Goal: Obtain resource: Download file/media

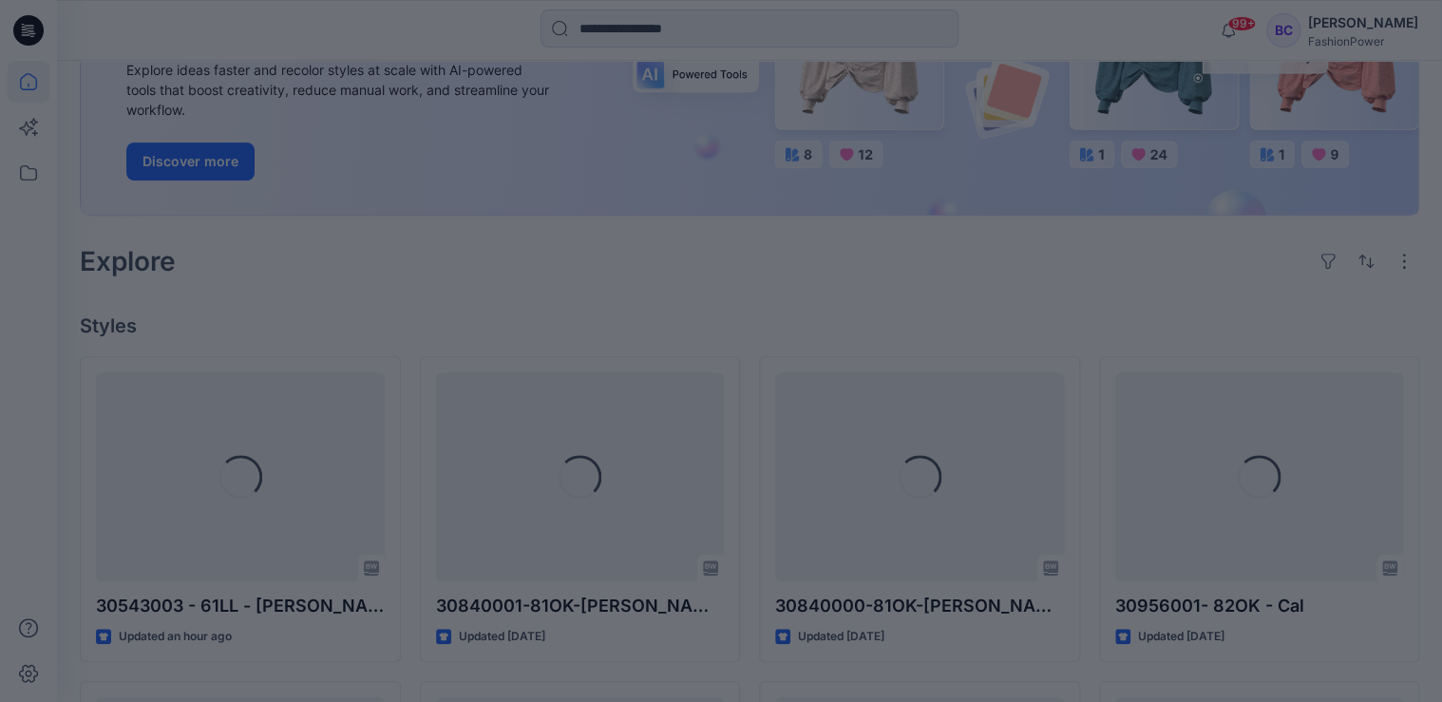
scroll to position [532, 0]
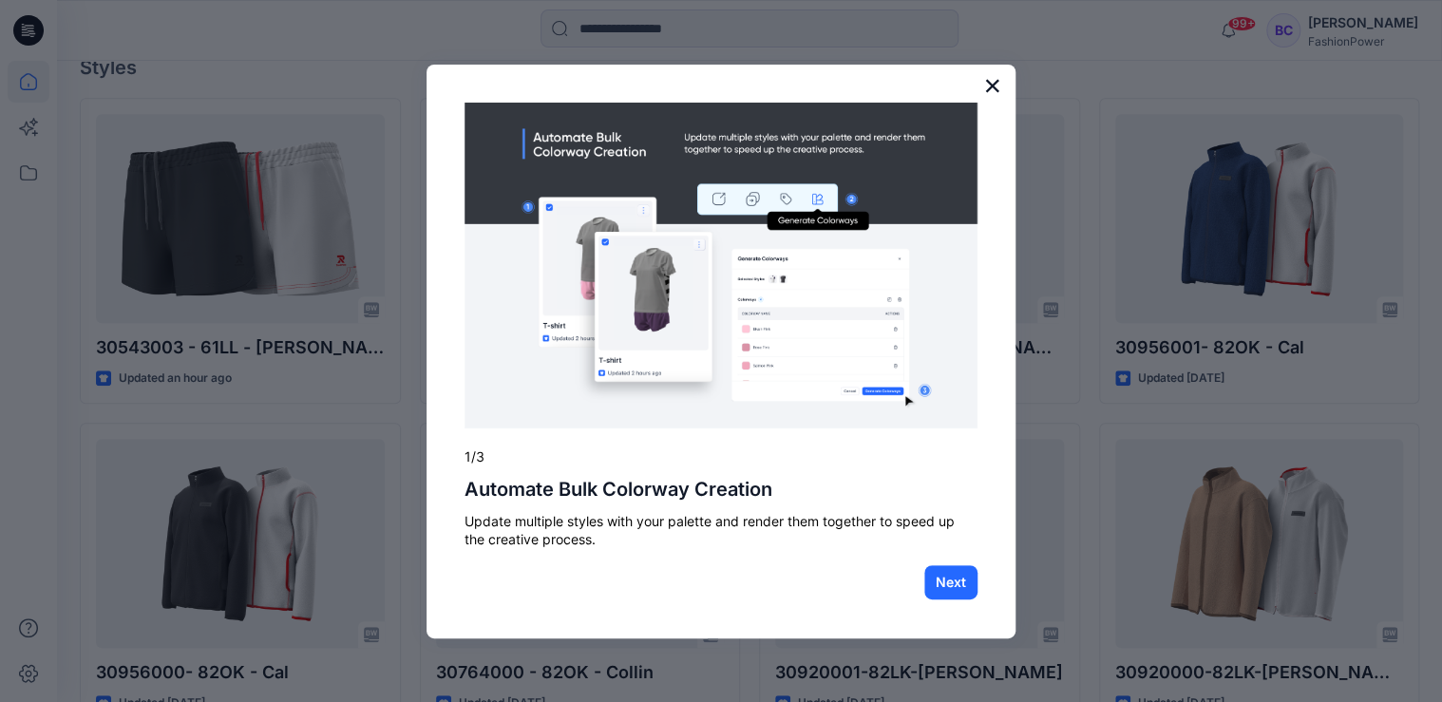
click at [991, 88] on button "×" at bounding box center [992, 85] width 18 height 30
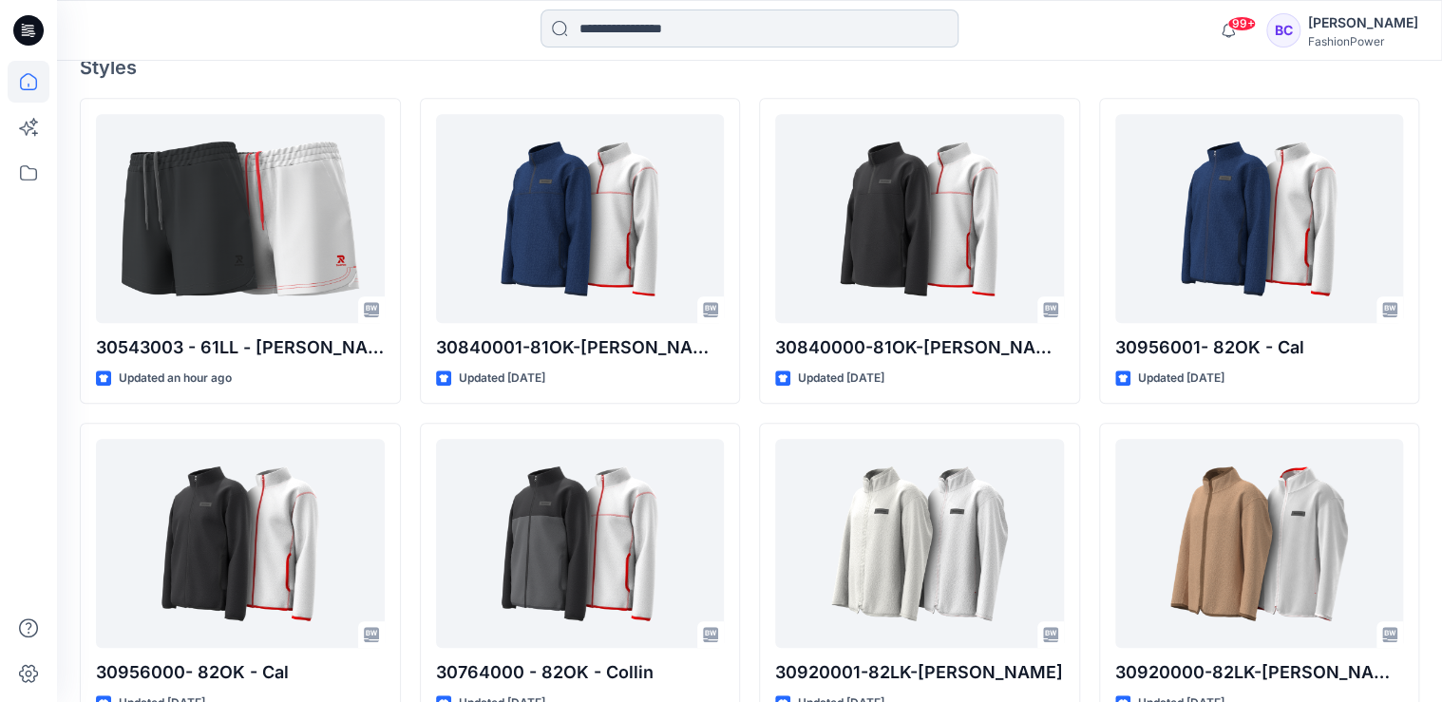
click at [605, 25] on input at bounding box center [749, 28] width 418 height 38
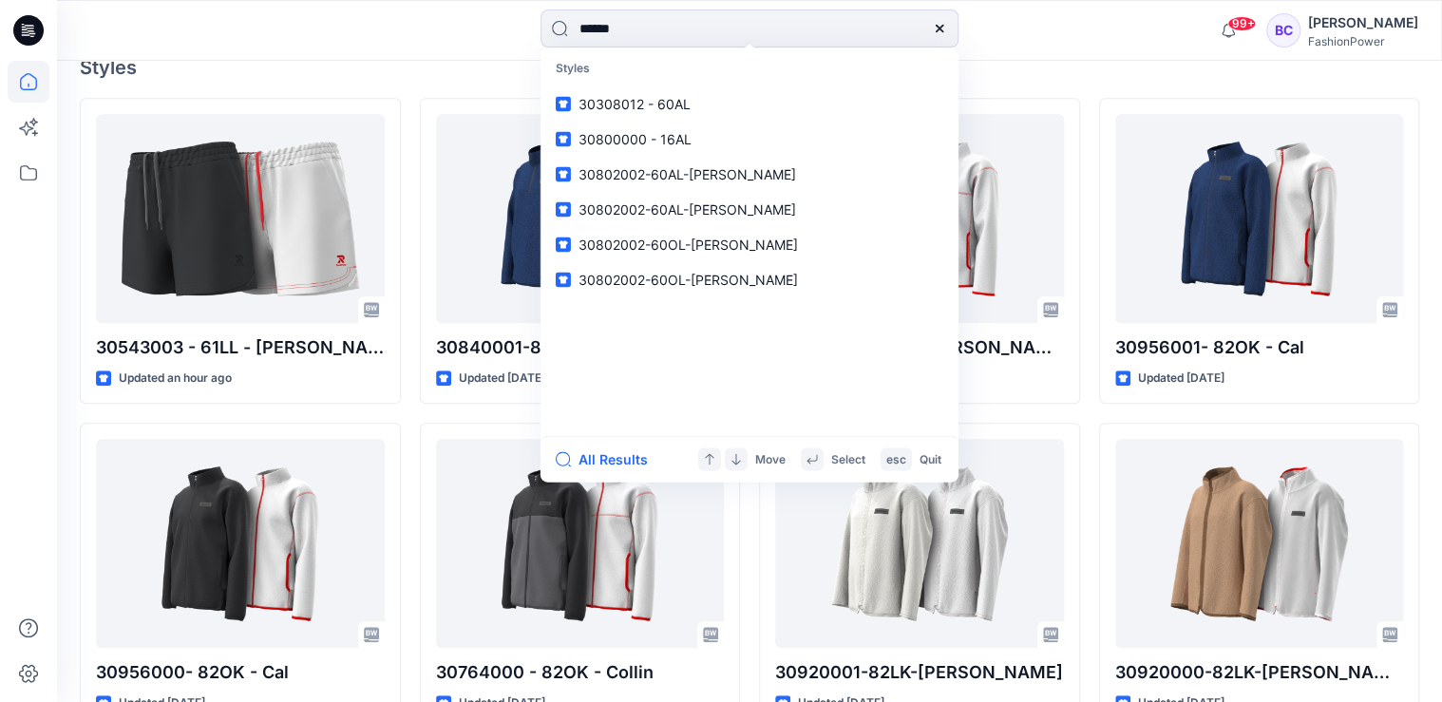
type input "*******"
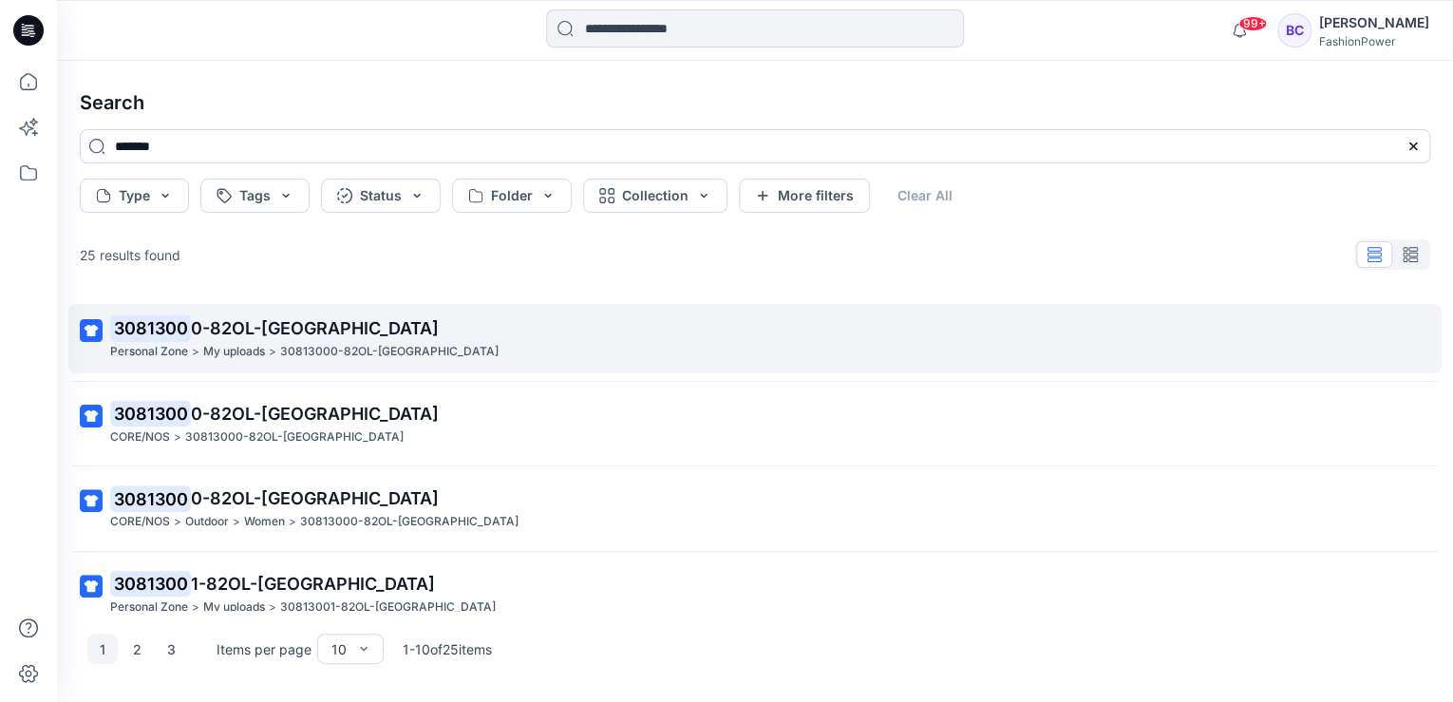
click at [195, 321] on span "0-82OL-[GEOGRAPHIC_DATA]" at bounding box center [315, 328] width 248 height 20
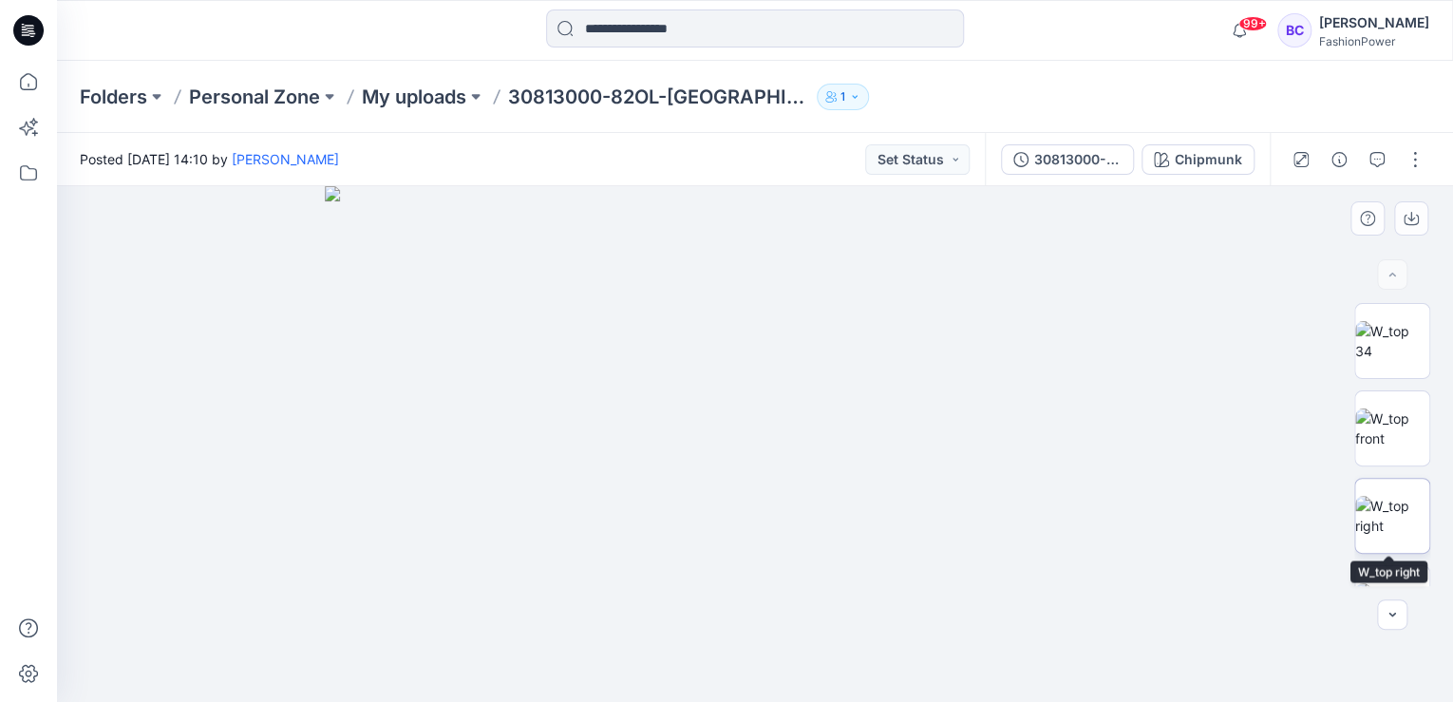
click at [1370, 496] on img at bounding box center [1392, 516] width 74 height 40
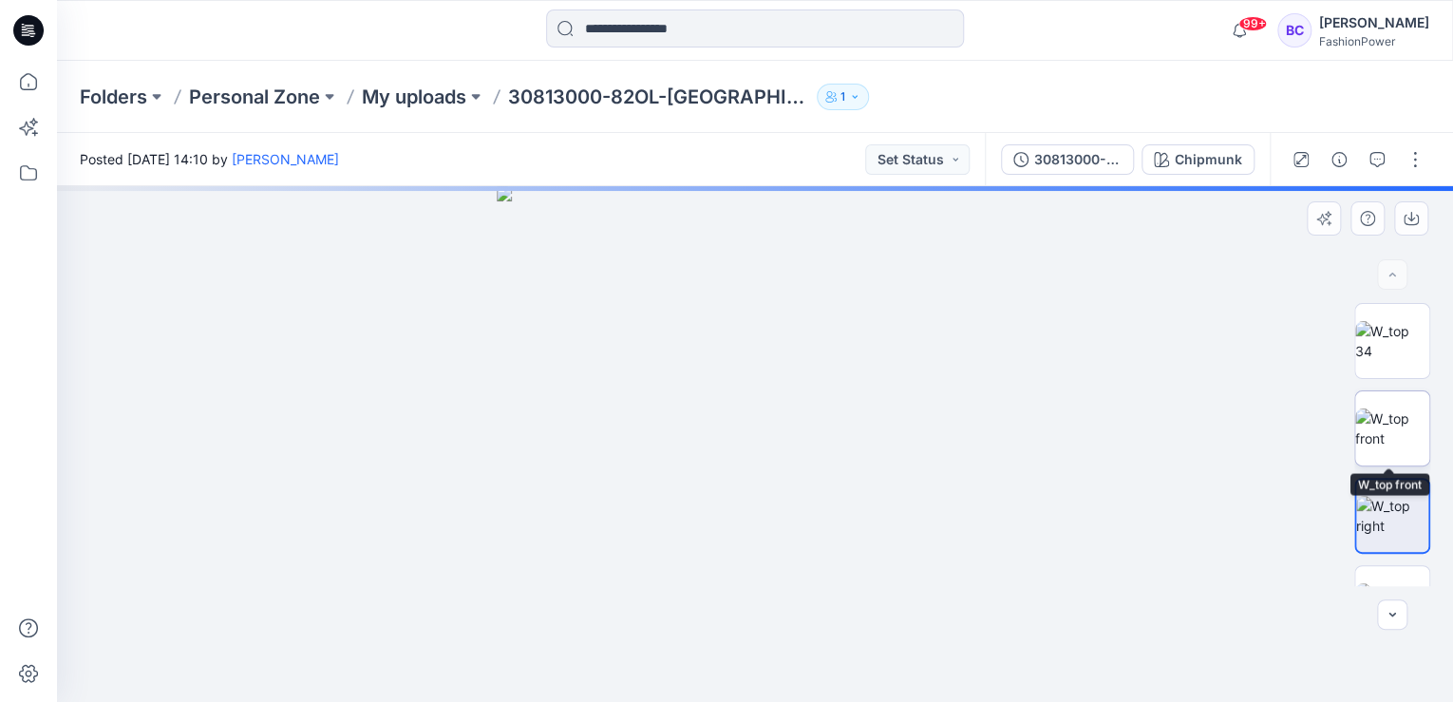
click at [1397, 408] on img at bounding box center [1392, 428] width 74 height 40
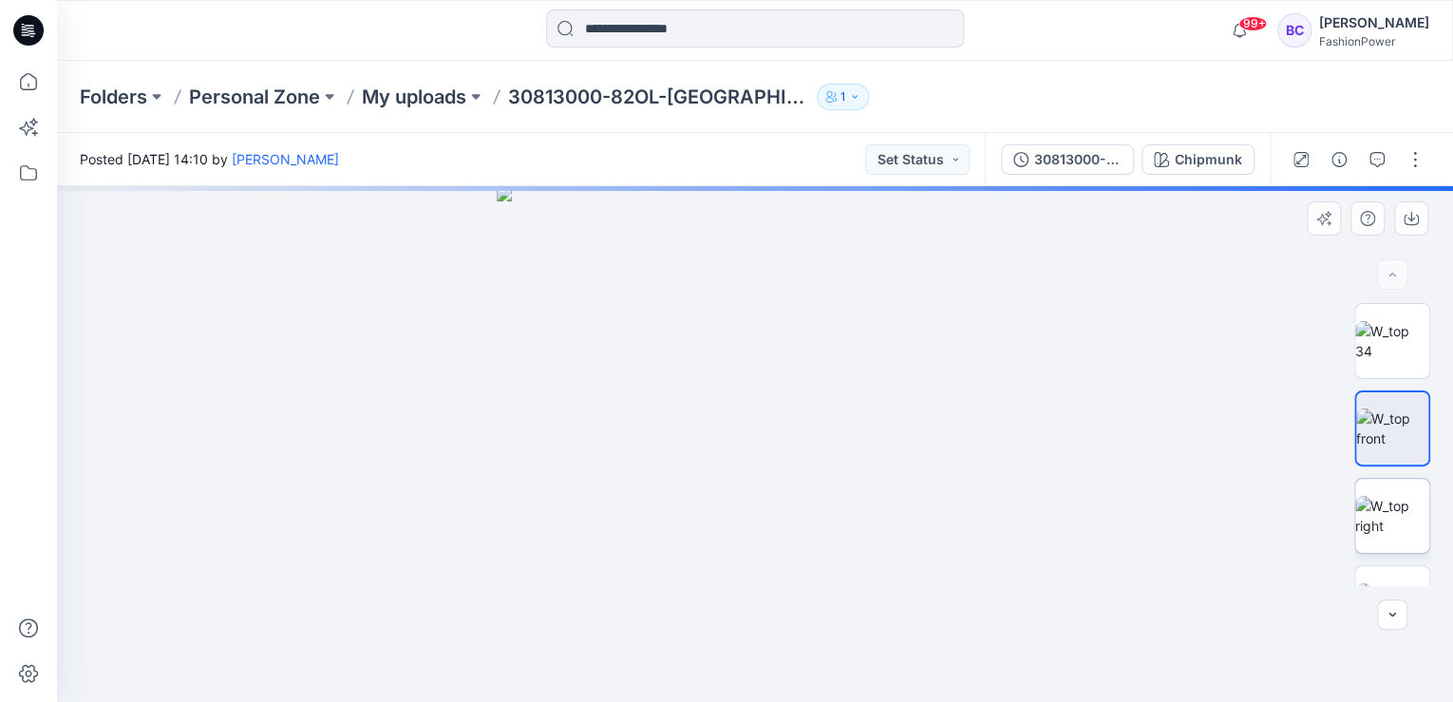
click at [1374, 519] on img at bounding box center [1392, 516] width 74 height 40
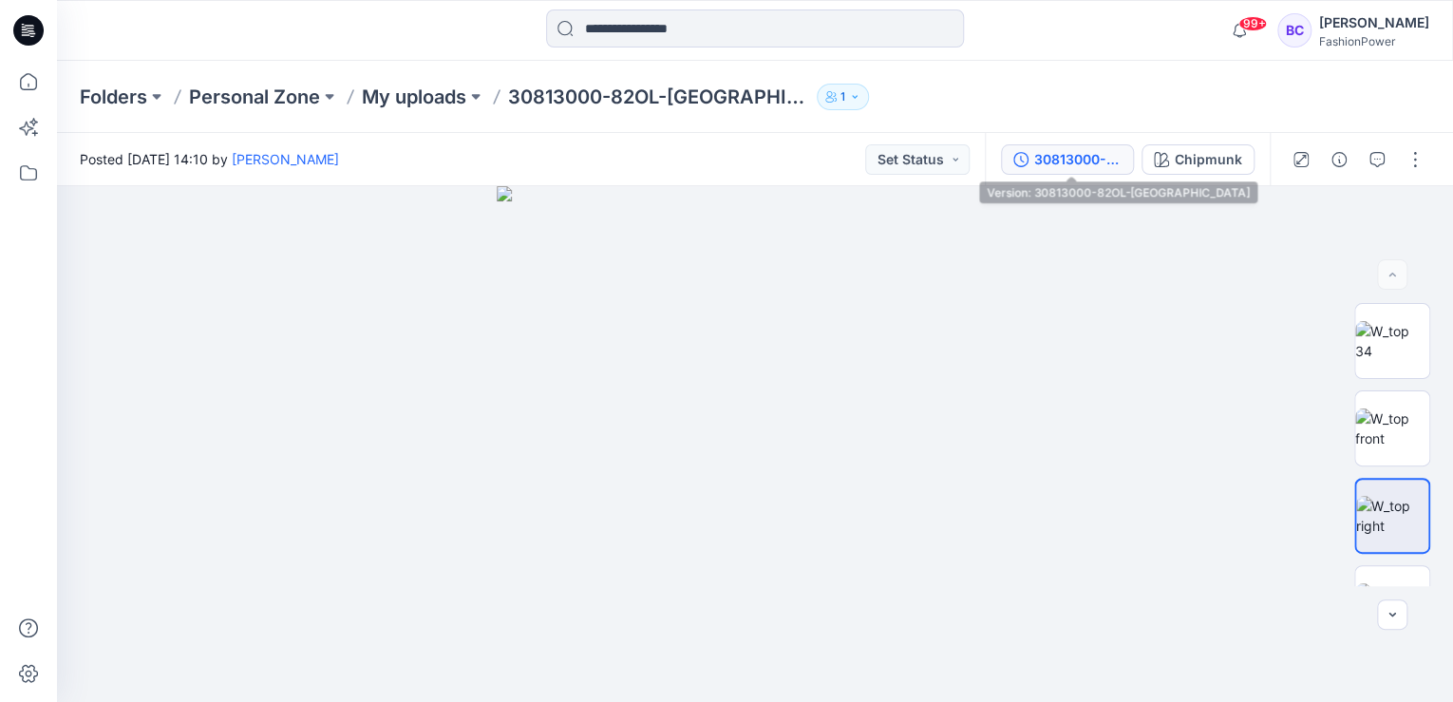
click at [1086, 166] on div "30813000-82OL-[GEOGRAPHIC_DATA]" at bounding box center [1077, 159] width 87 height 21
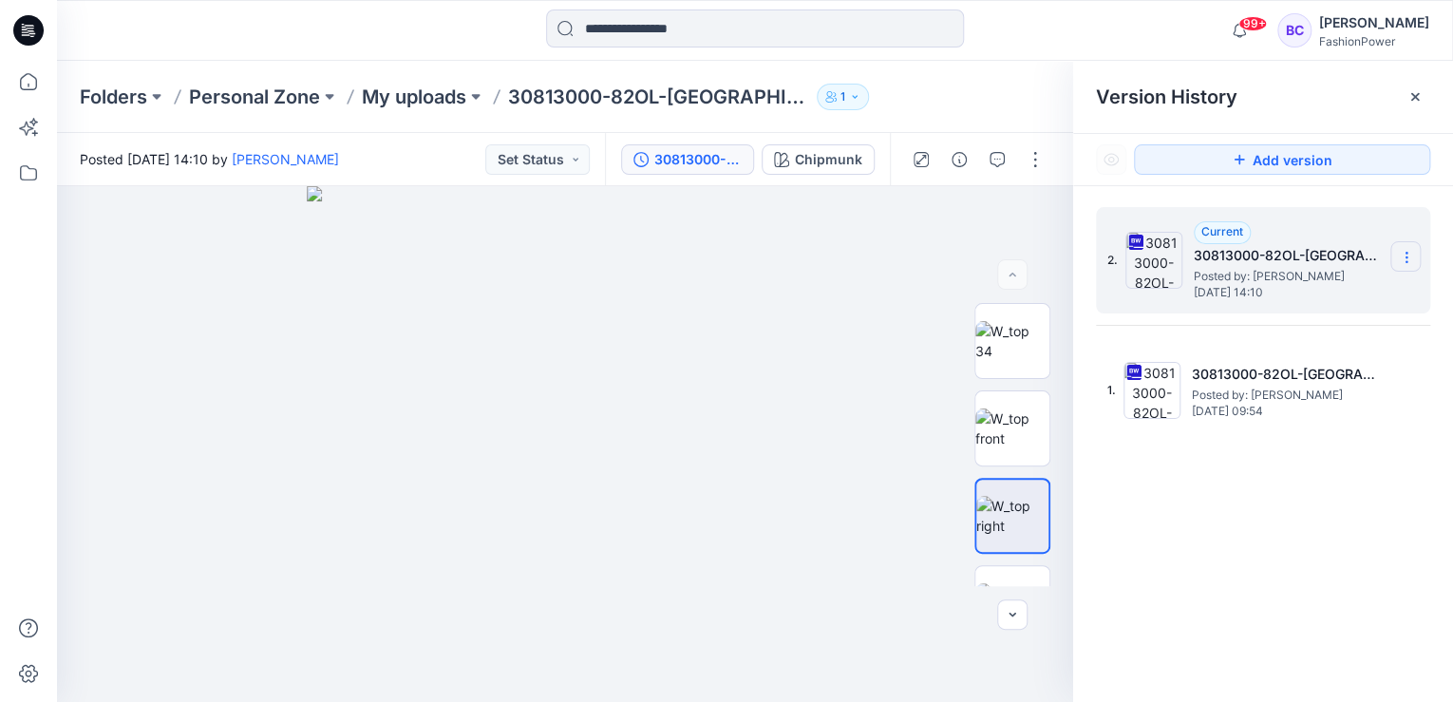
click at [1411, 255] on icon at bounding box center [1406, 257] width 15 height 15
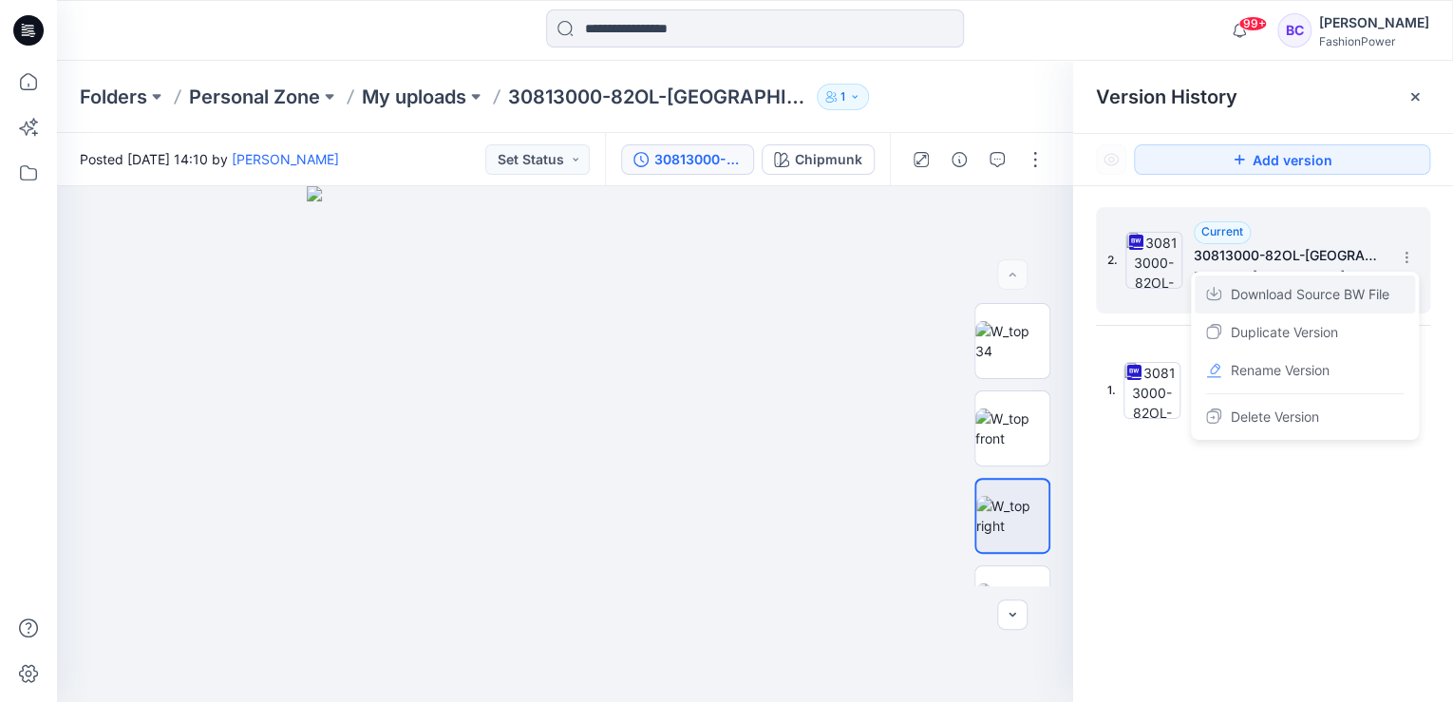
click at [1379, 291] on span "Download Source BW File" at bounding box center [1310, 294] width 159 height 23
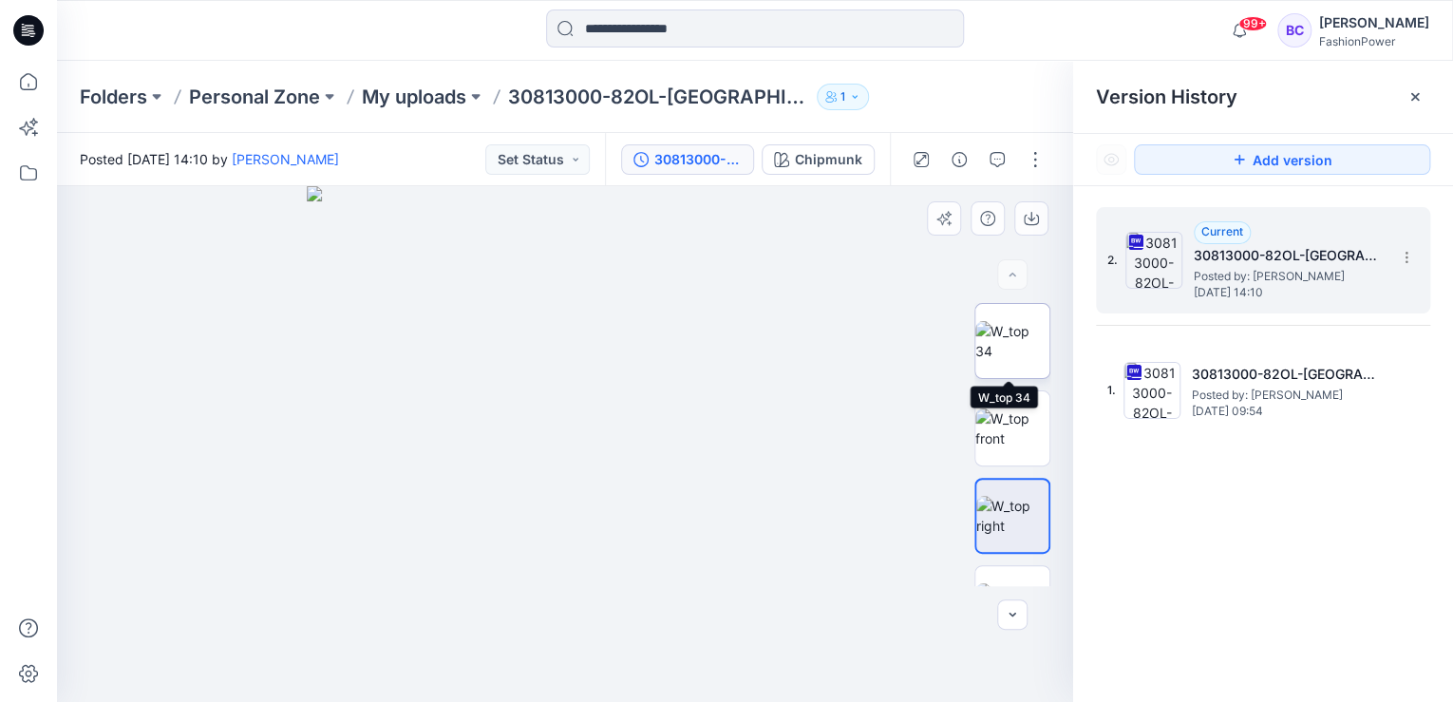
click at [1026, 326] on img at bounding box center [1012, 341] width 74 height 40
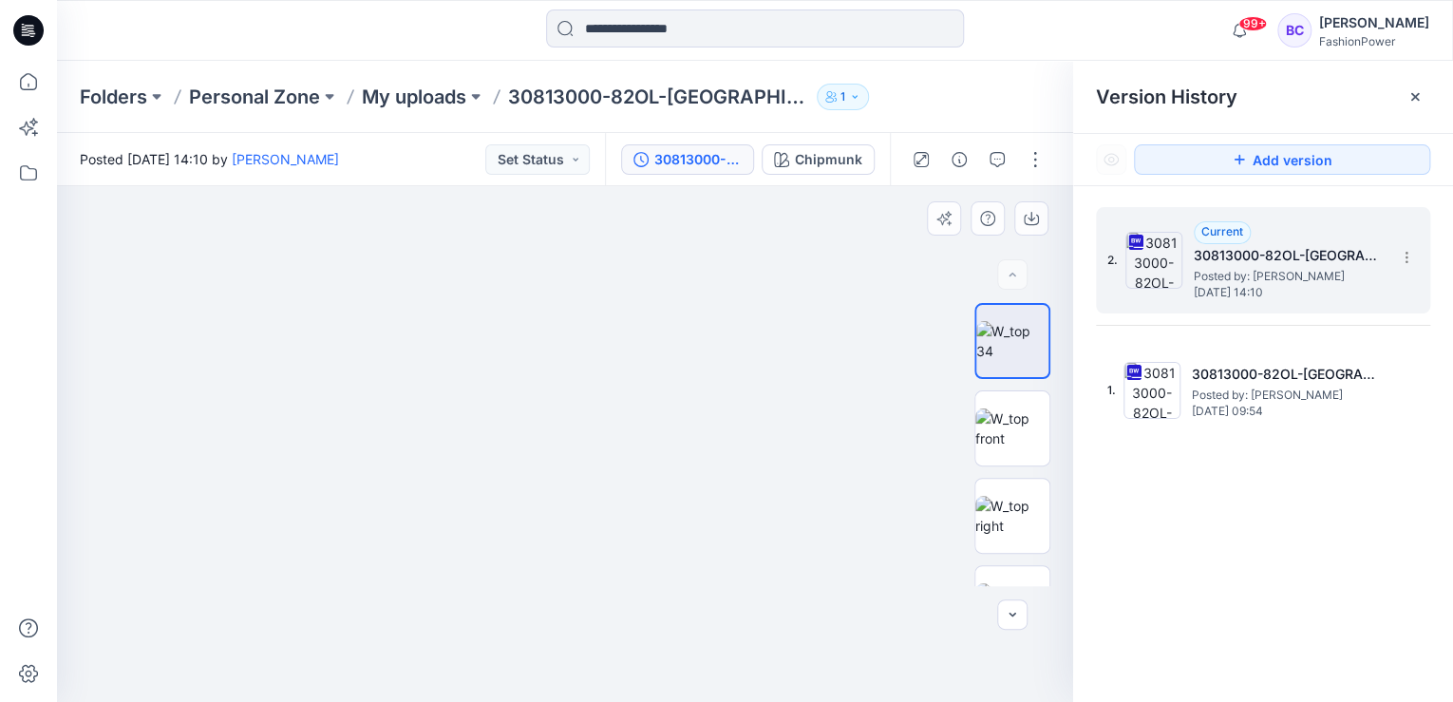
click at [661, 240] on img at bounding box center [565, 416] width 629 height 573
click at [1008, 524] on img at bounding box center [1012, 516] width 74 height 40
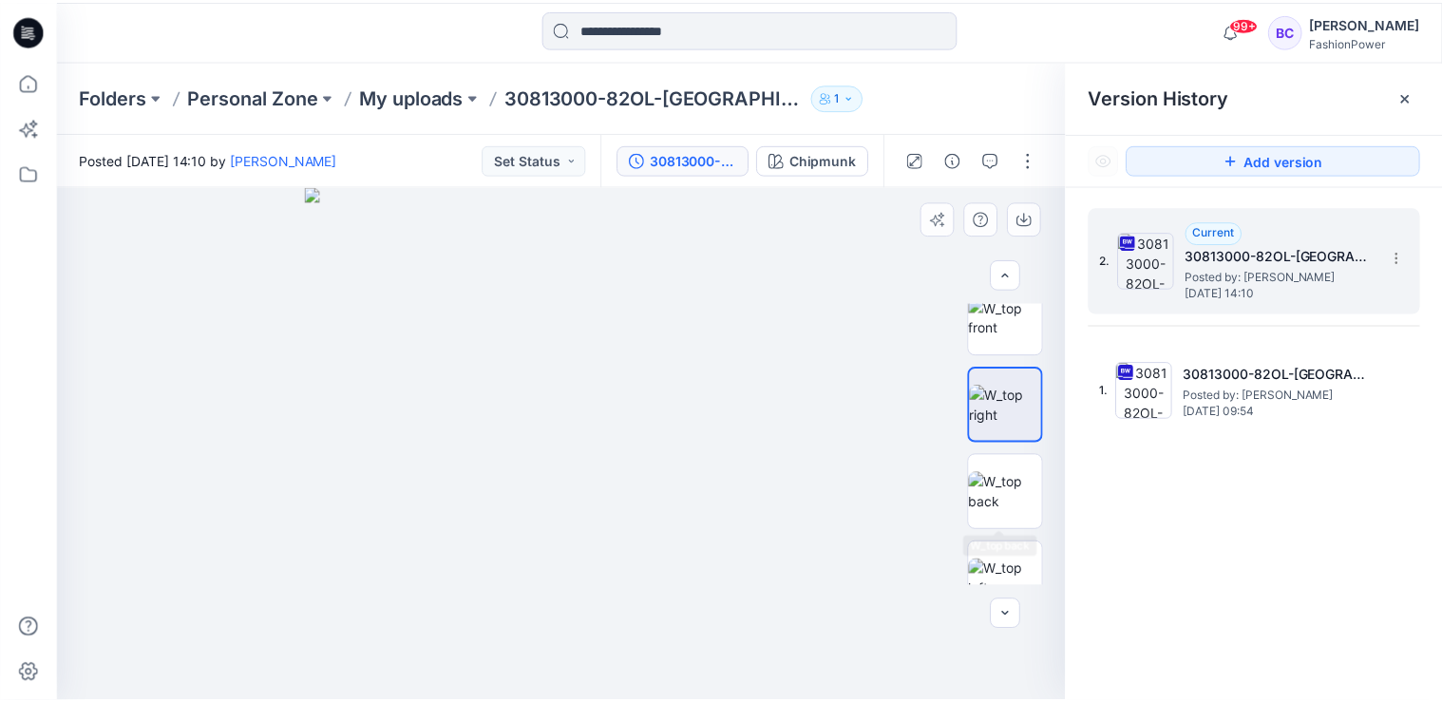
scroll to position [228, 0]
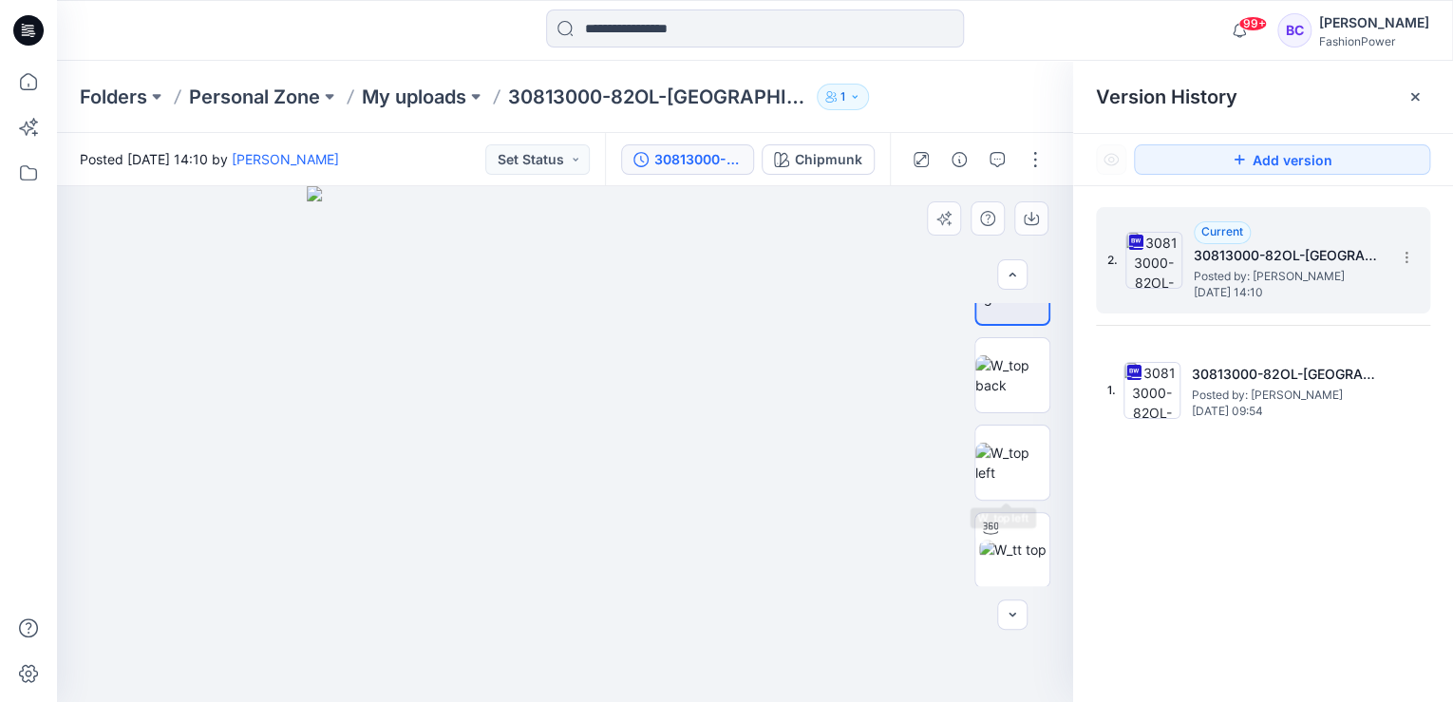
drag, startPoint x: 997, startPoint y: 415, endPoint x: 992, endPoint y: 425, distance: 11.9
click at [995, 415] on div at bounding box center [1012, 444] width 76 height 283
click at [986, 444] on img at bounding box center [1012, 463] width 74 height 40
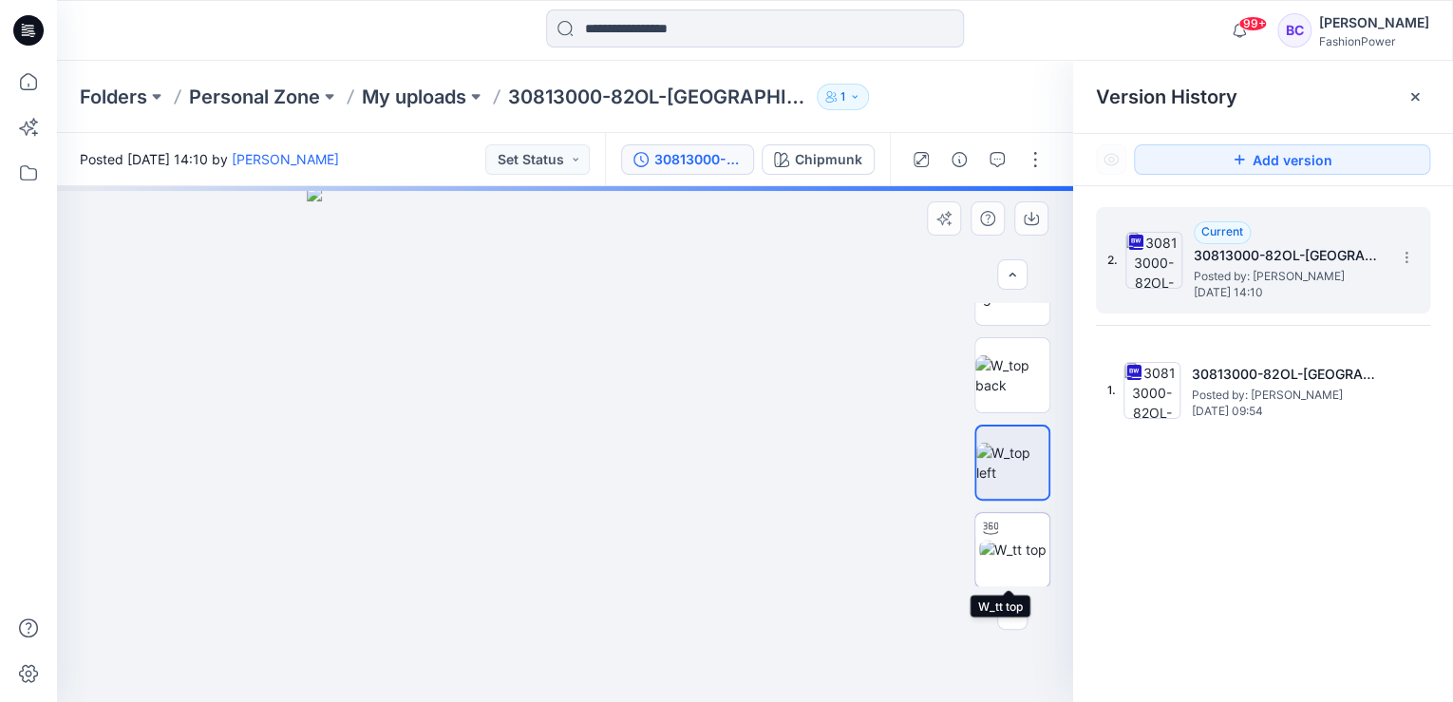
click at [984, 559] on img at bounding box center [1012, 549] width 67 height 20
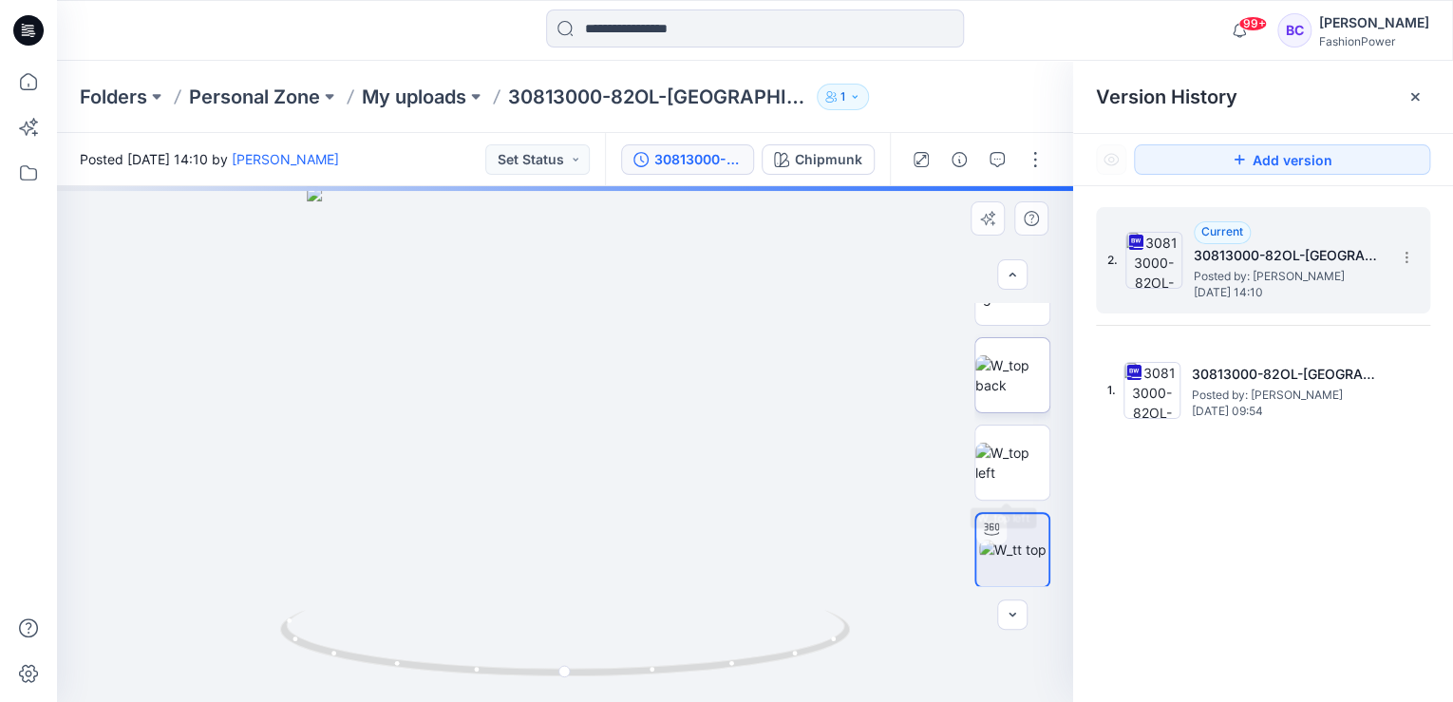
click at [1011, 355] on img at bounding box center [1012, 375] width 74 height 40
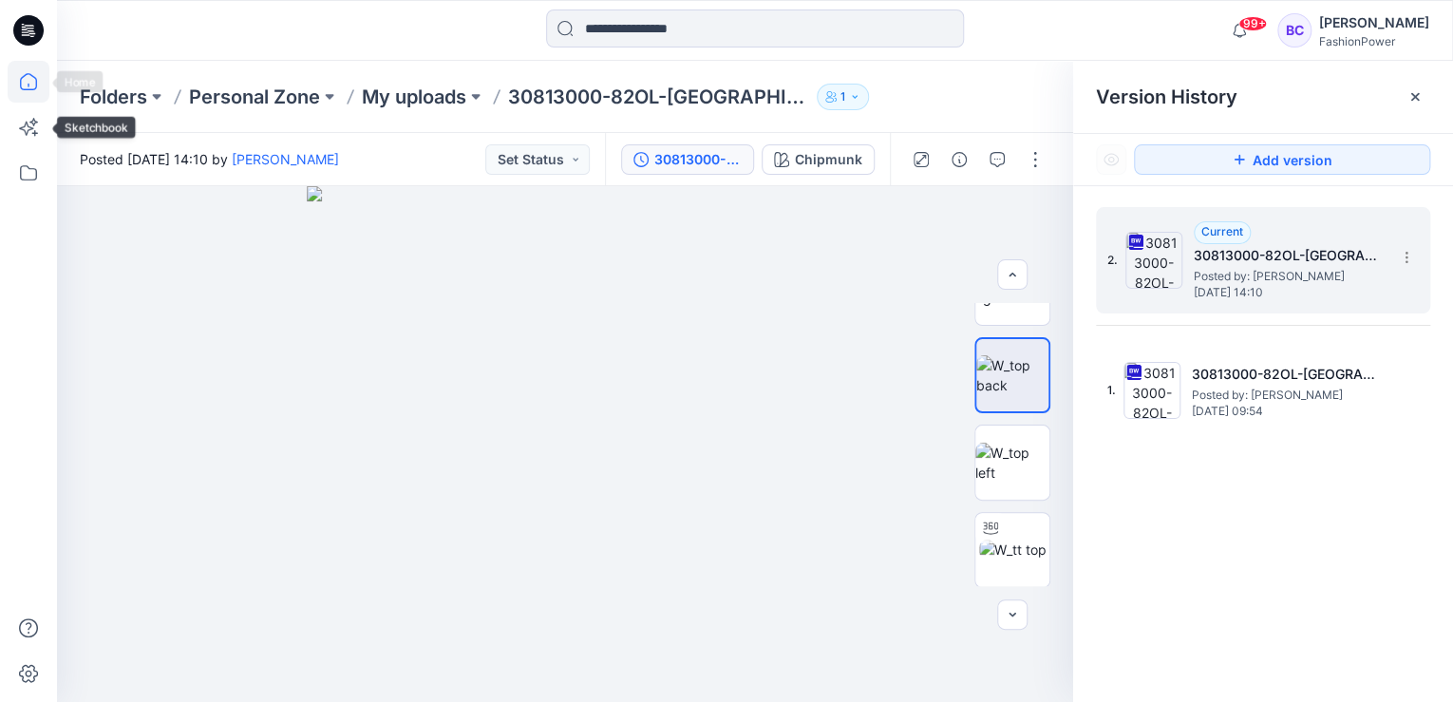
click at [16, 73] on icon at bounding box center [29, 82] width 42 height 42
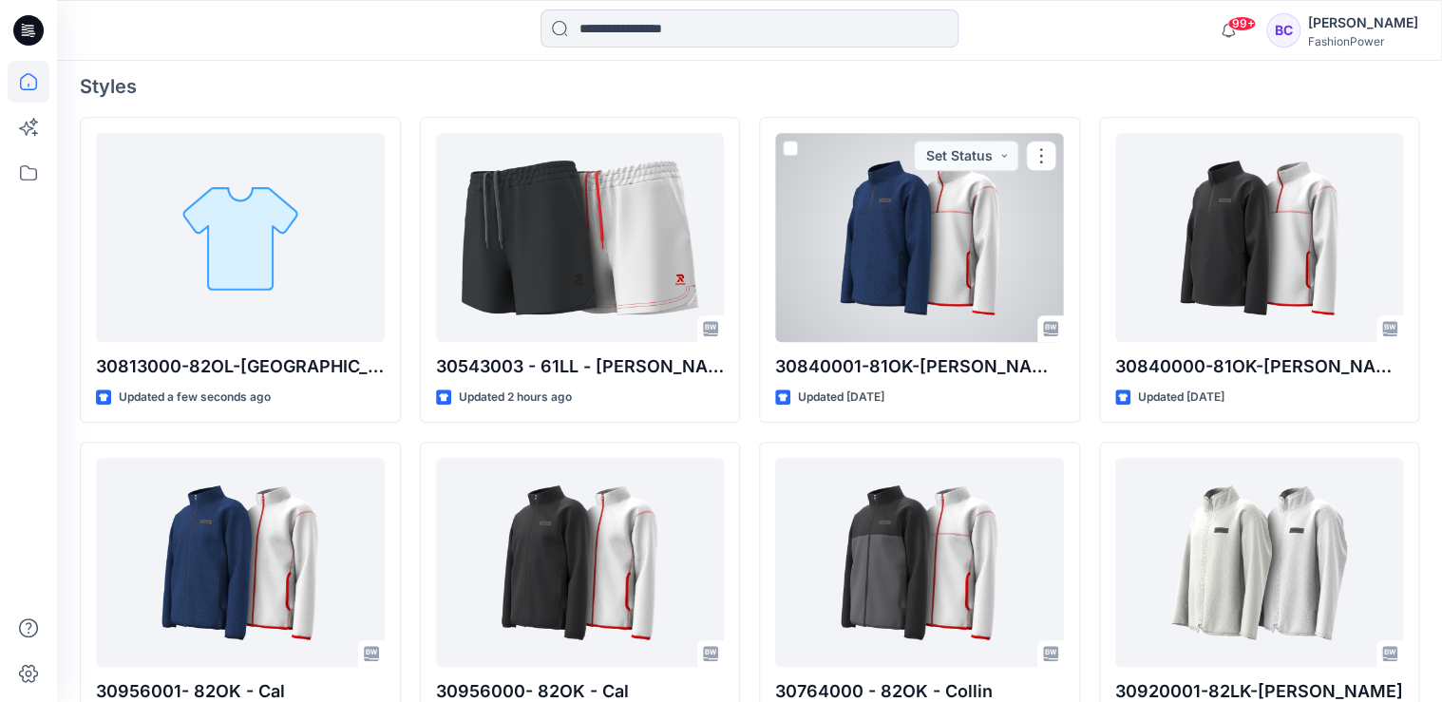
scroll to position [380, 0]
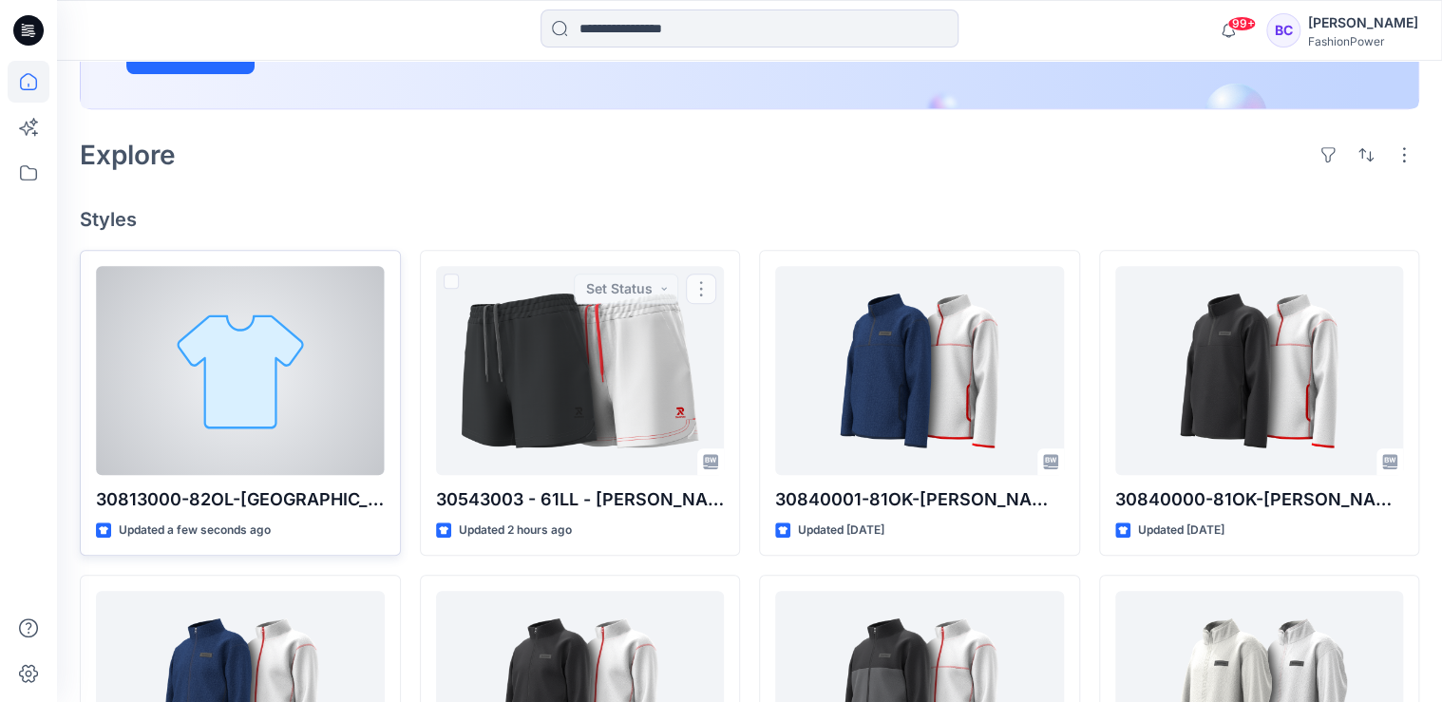
click at [175, 393] on div at bounding box center [240, 370] width 289 height 209
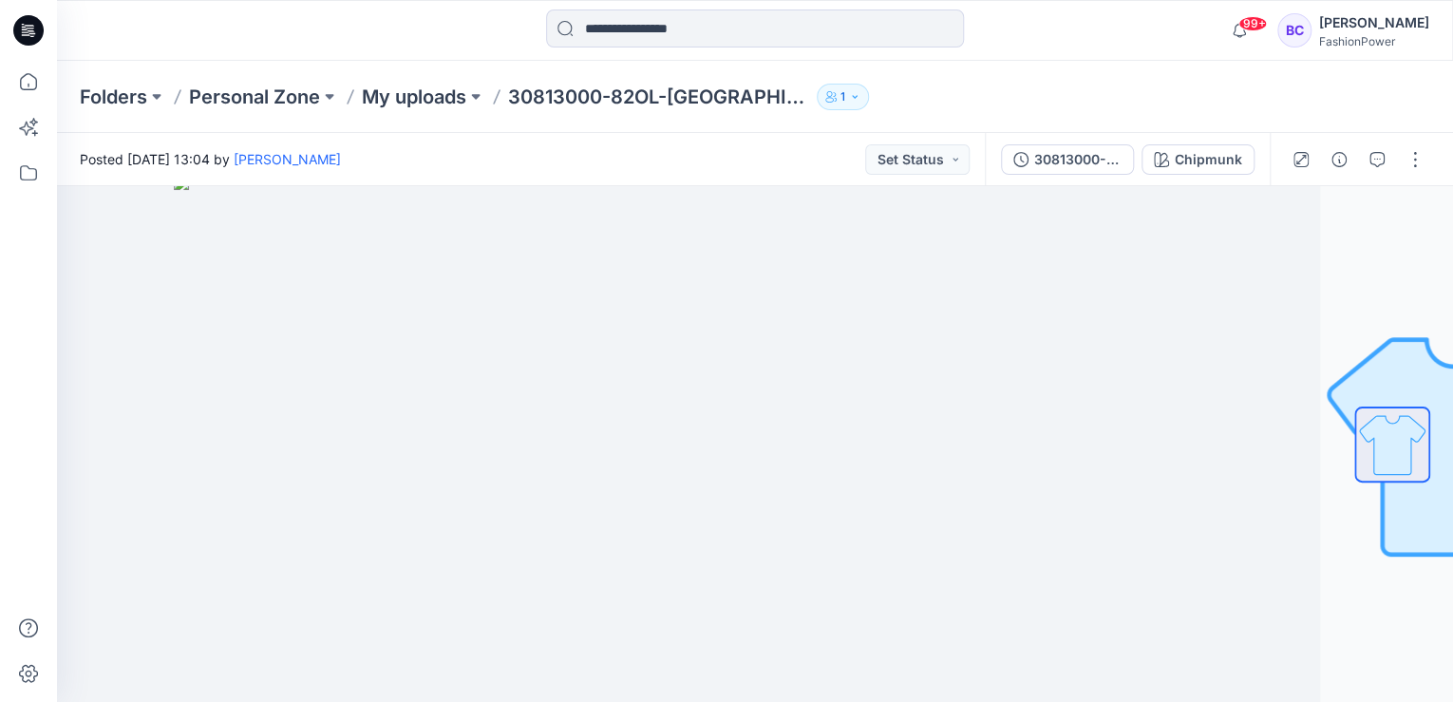
click at [384, 111] on div "Folders Personal Zone My uploads 30813000-82OL-[GEOGRAPHIC_DATA] 1" at bounding box center [755, 97] width 1396 height 72
click at [391, 104] on p "My uploads" at bounding box center [414, 97] width 104 height 27
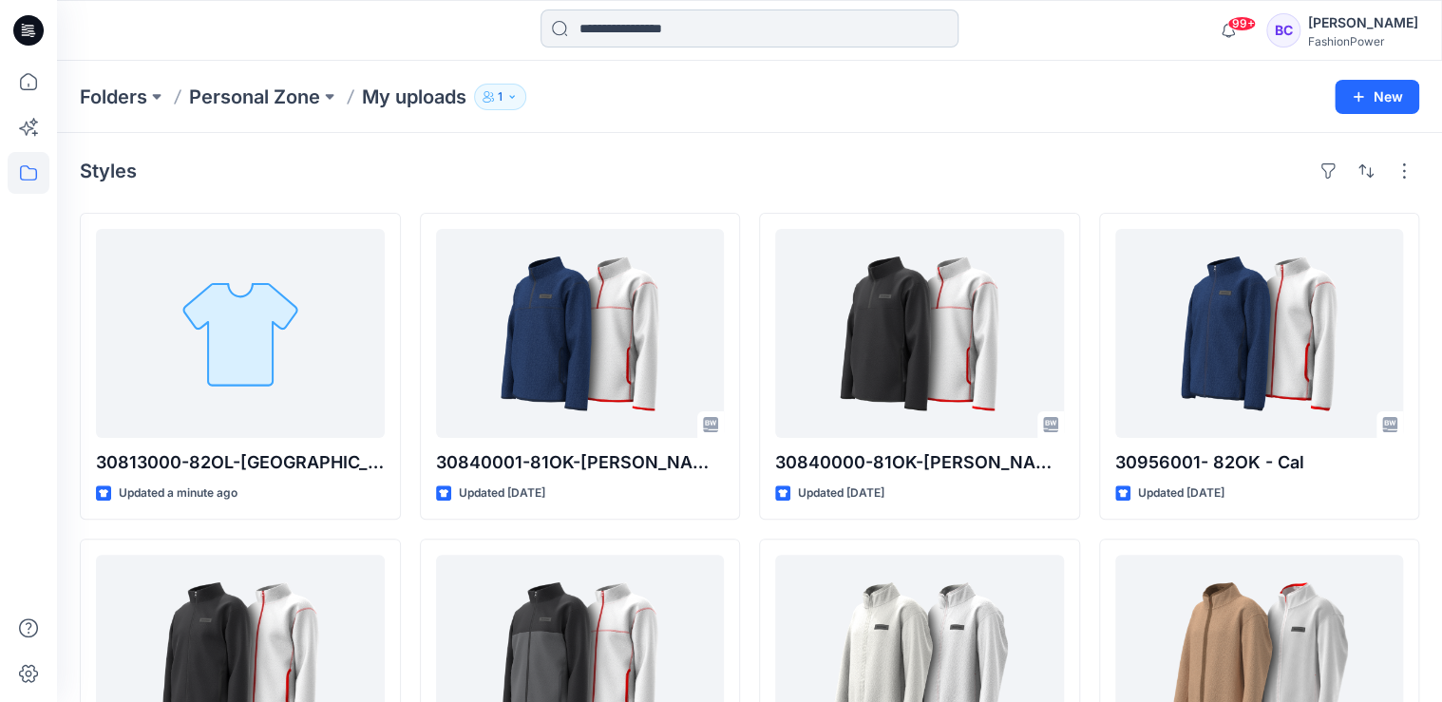
click at [647, 32] on input at bounding box center [749, 28] width 418 height 38
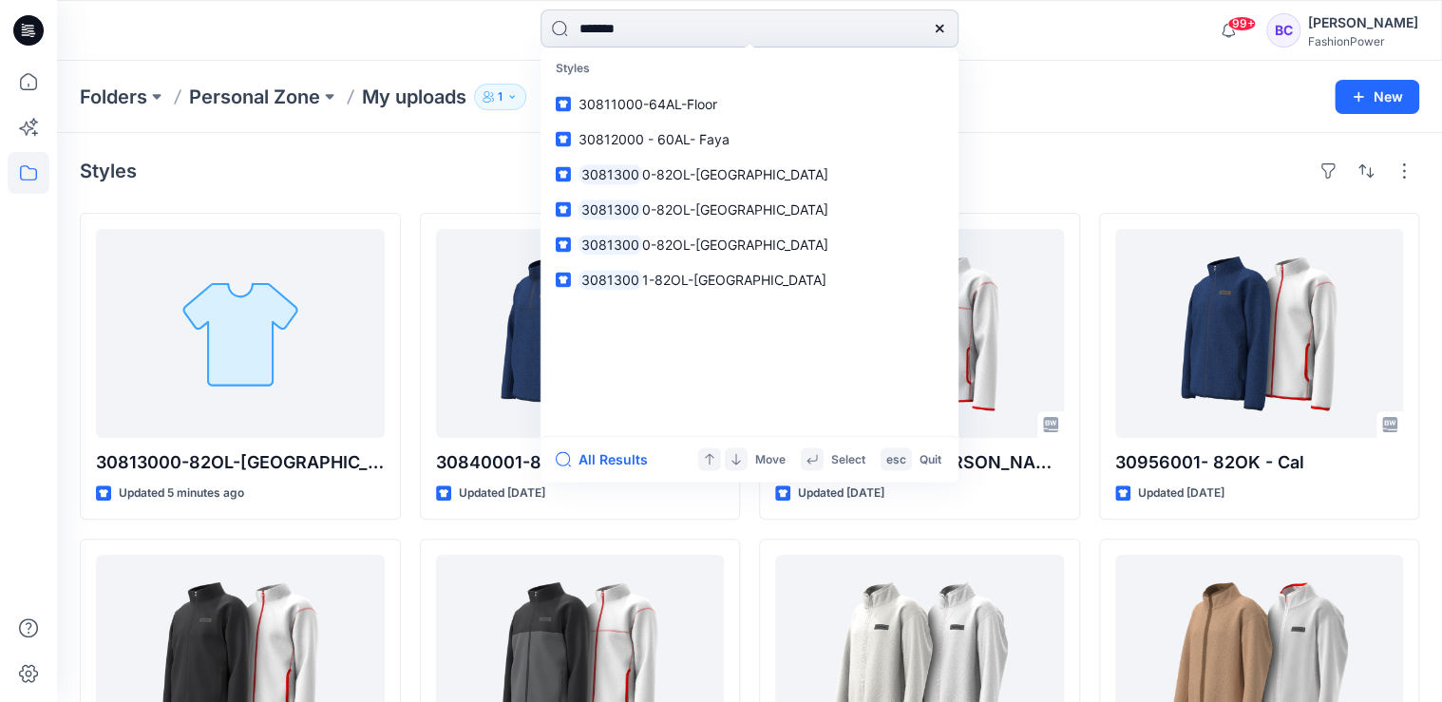
type input "********"
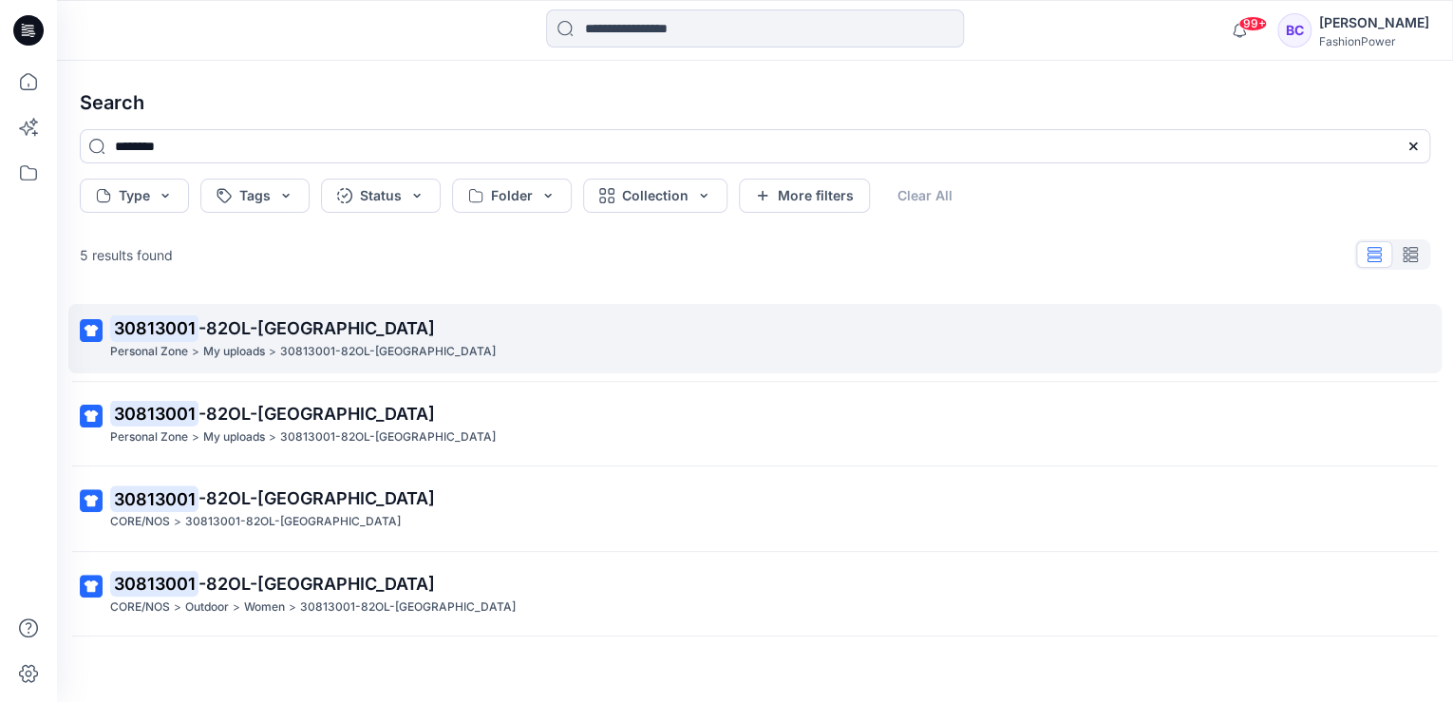
click at [377, 333] on p "30813001 -82OL-[GEOGRAPHIC_DATA]" at bounding box center [753, 328] width 1286 height 27
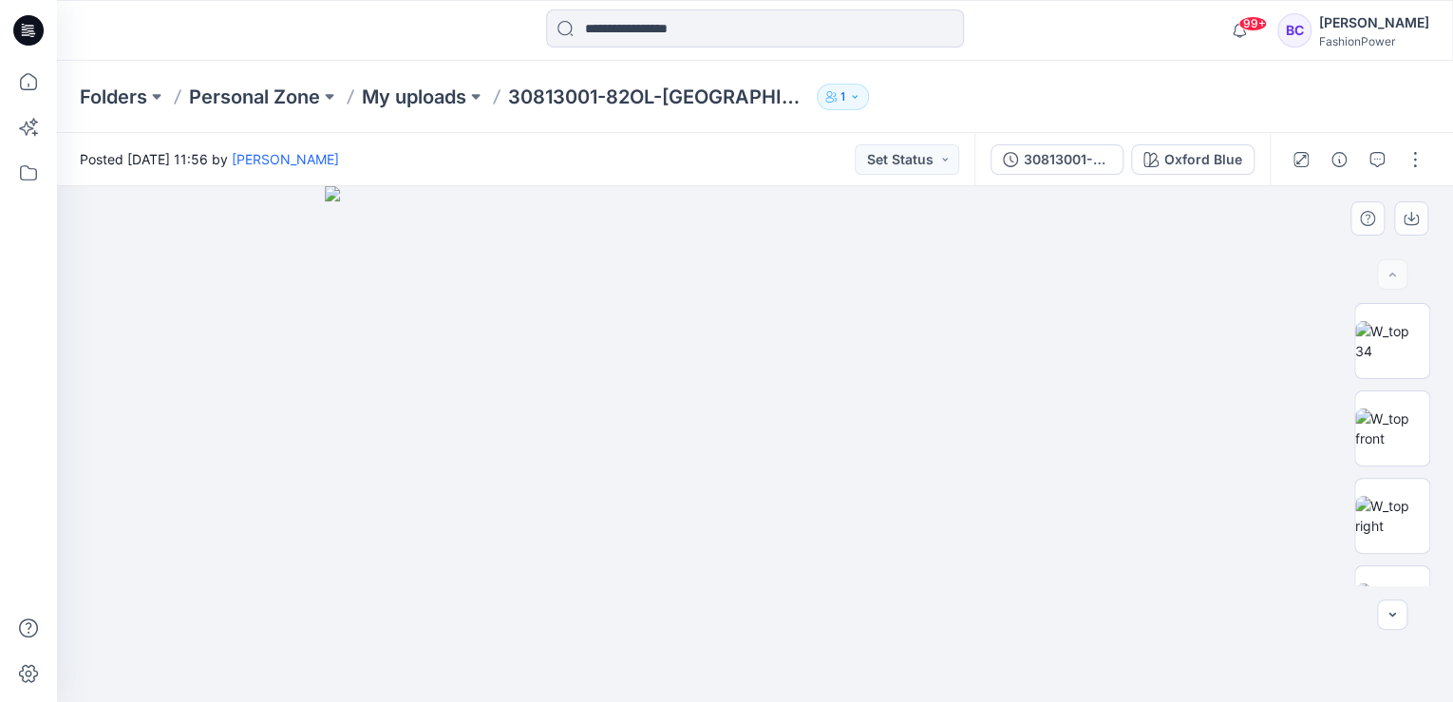
click at [667, 273] on img at bounding box center [755, 444] width 860 height 516
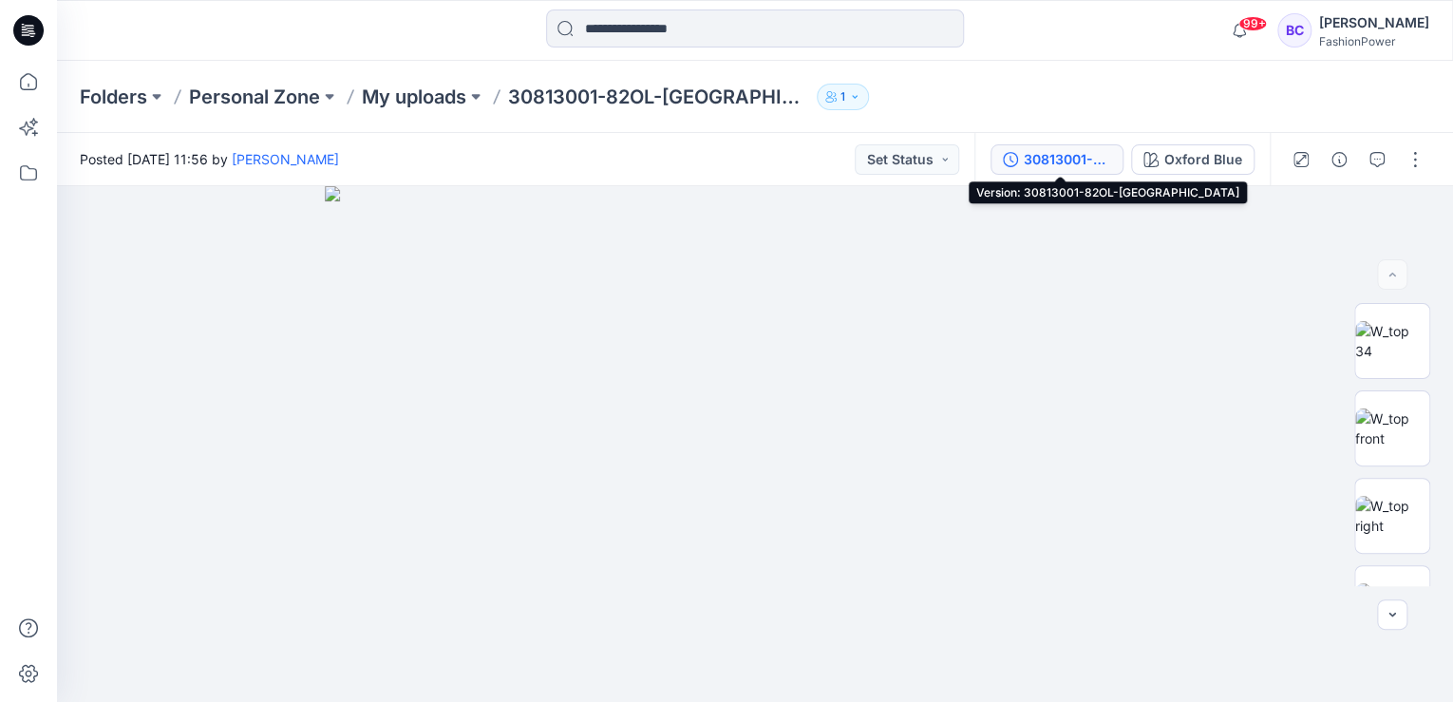
click at [1086, 156] on div "30813001-82OL-[GEOGRAPHIC_DATA]" at bounding box center [1067, 159] width 87 height 21
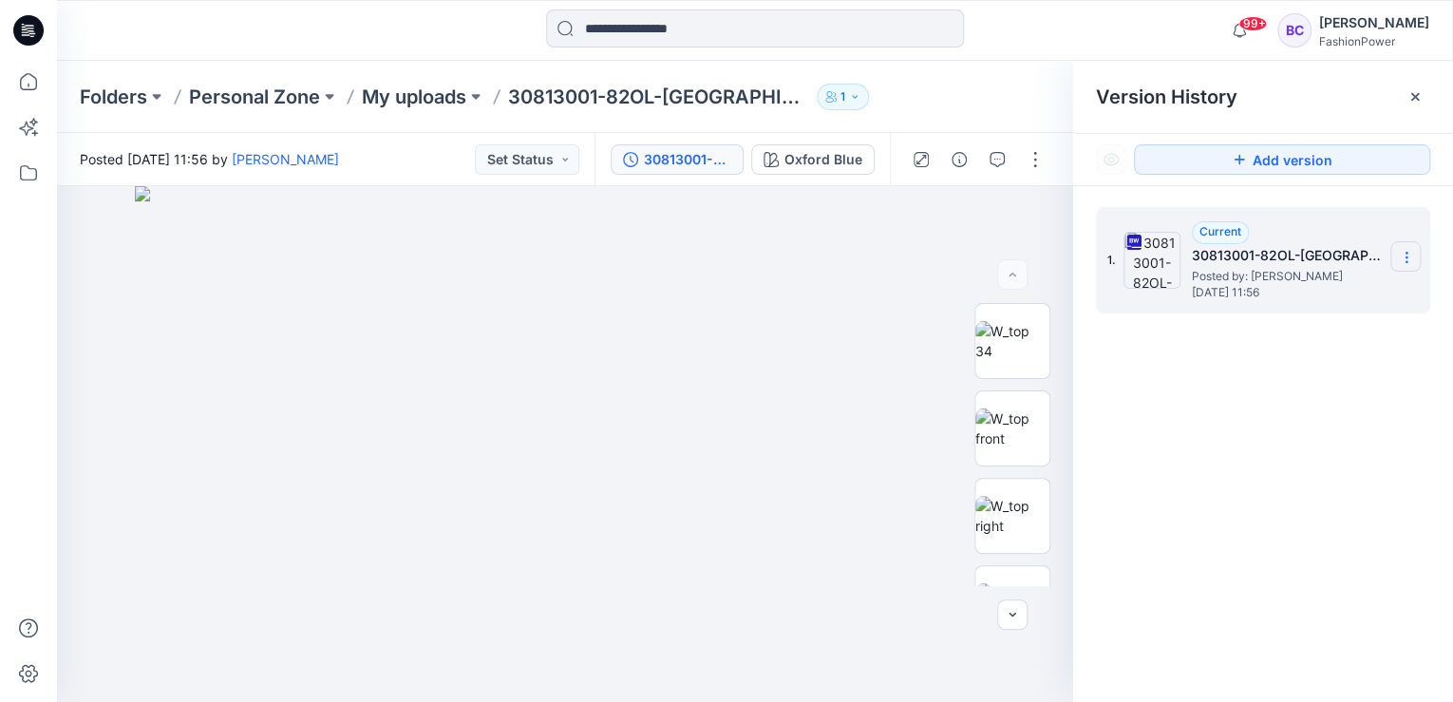
click at [1406, 259] on icon at bounding box center [1406, 257] width 15 height 15
click at [1377, 286] on span "Download Source BW File" at bounding box center [1310, 294] width 159 height 23
click at [43, 84] on icon at bounding box center [29, 82] width 42 height 42
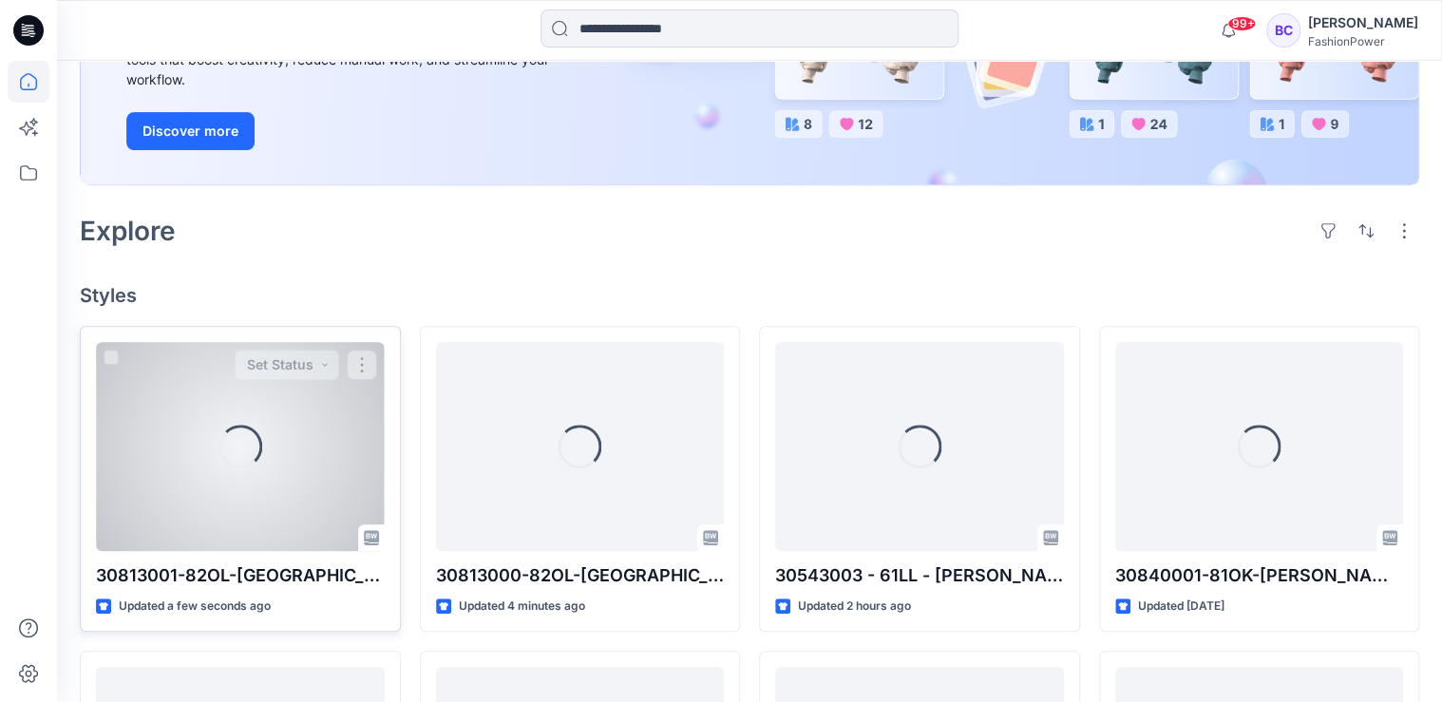
scroll to position [380, 0]
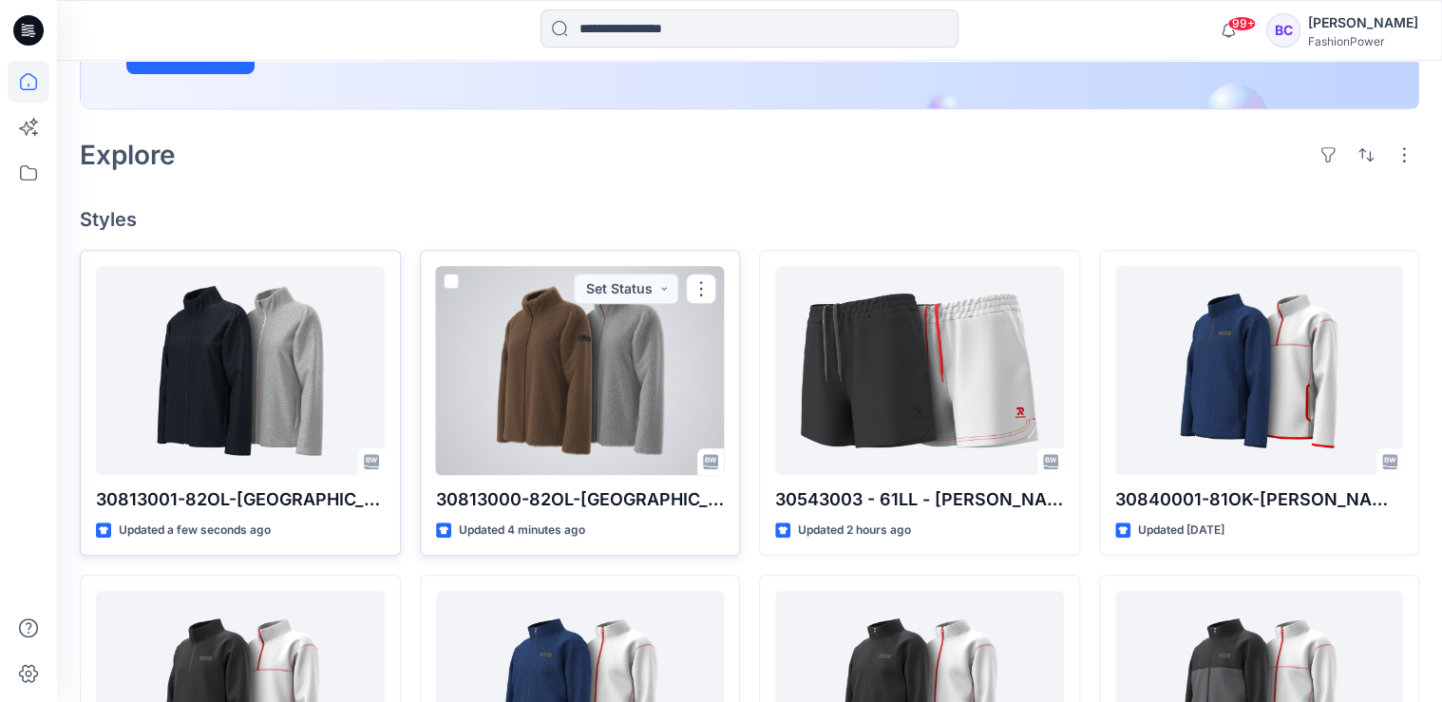
click at [513, 352] on div at bounding box center [580, 370] width 289 height 209
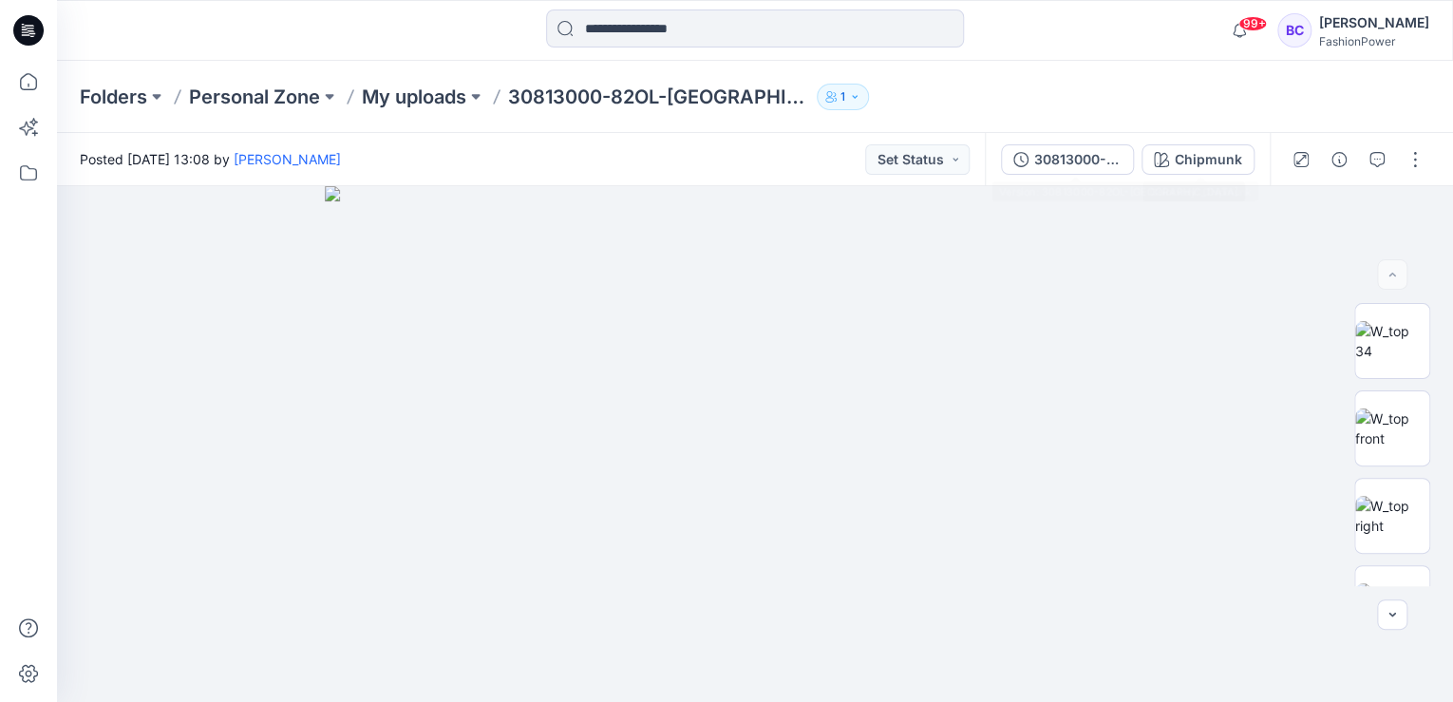
click at [1099, 175] on div "30813000-82OL-[PERSON_NAME]" at bounding box center [1127, 159] width 285 height 53
click at [1093, 162] on div "30813000-82OL-[GEOGRAPHIC_DATA]" at bounding box center [1077, 159] width 87 height 21
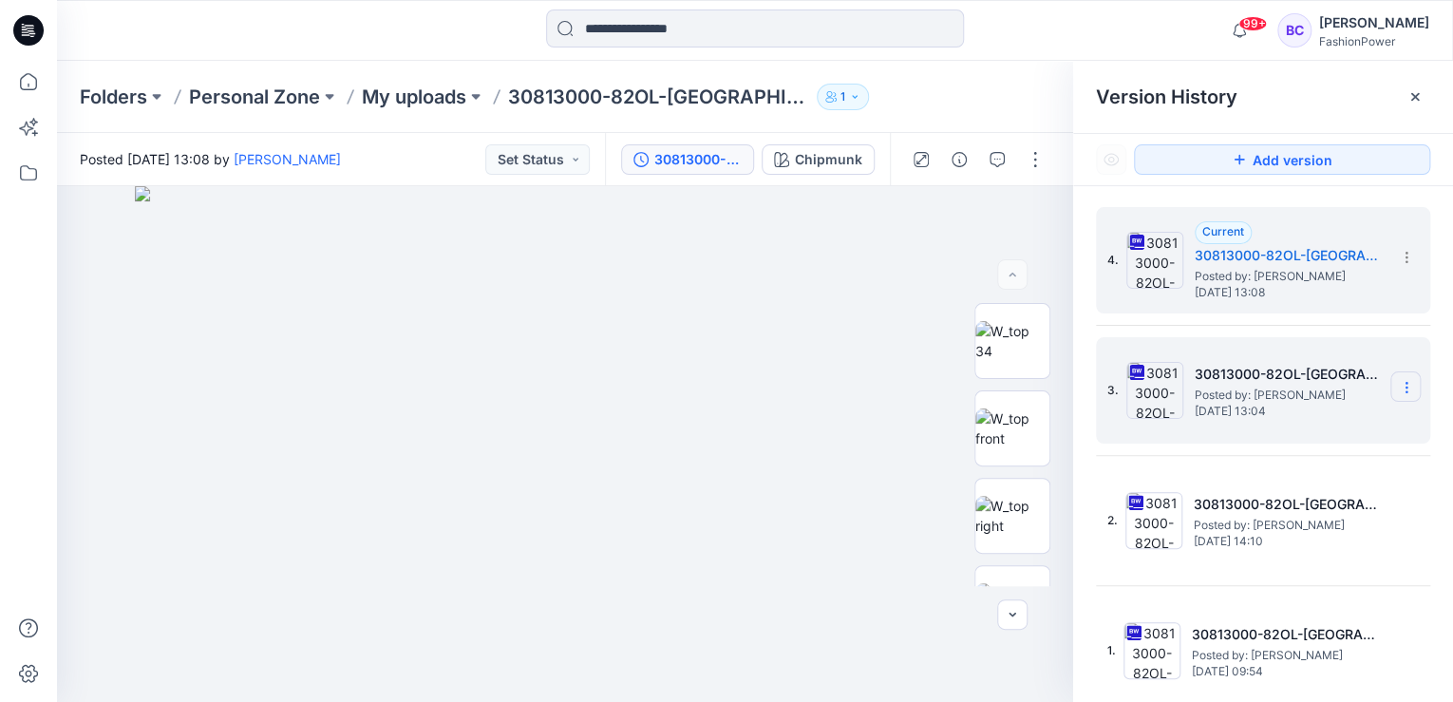
click at [1416, 379] on section at bounding box center [1405, 386] width 30 height 30
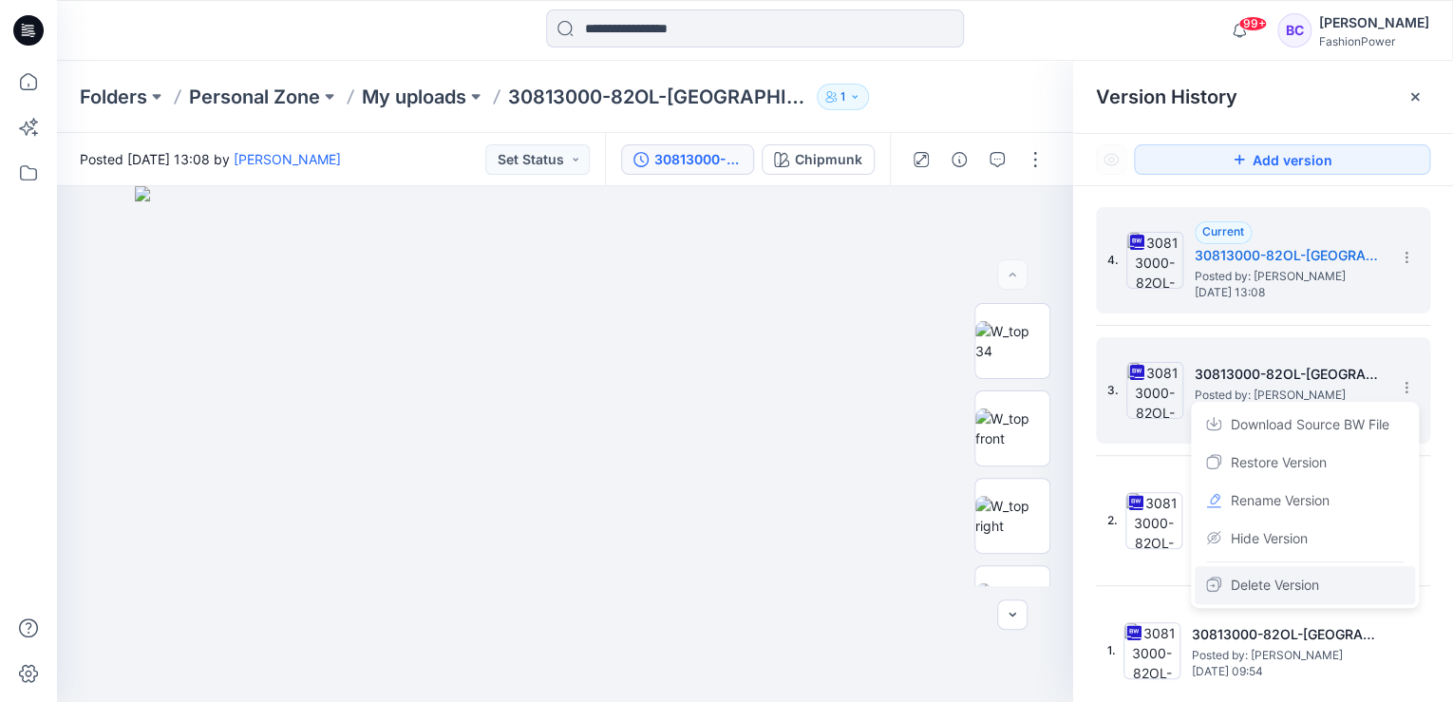
click at [1330, 580] on div "Delete Version" at bounding box center [1305, 585] width 220 height 38
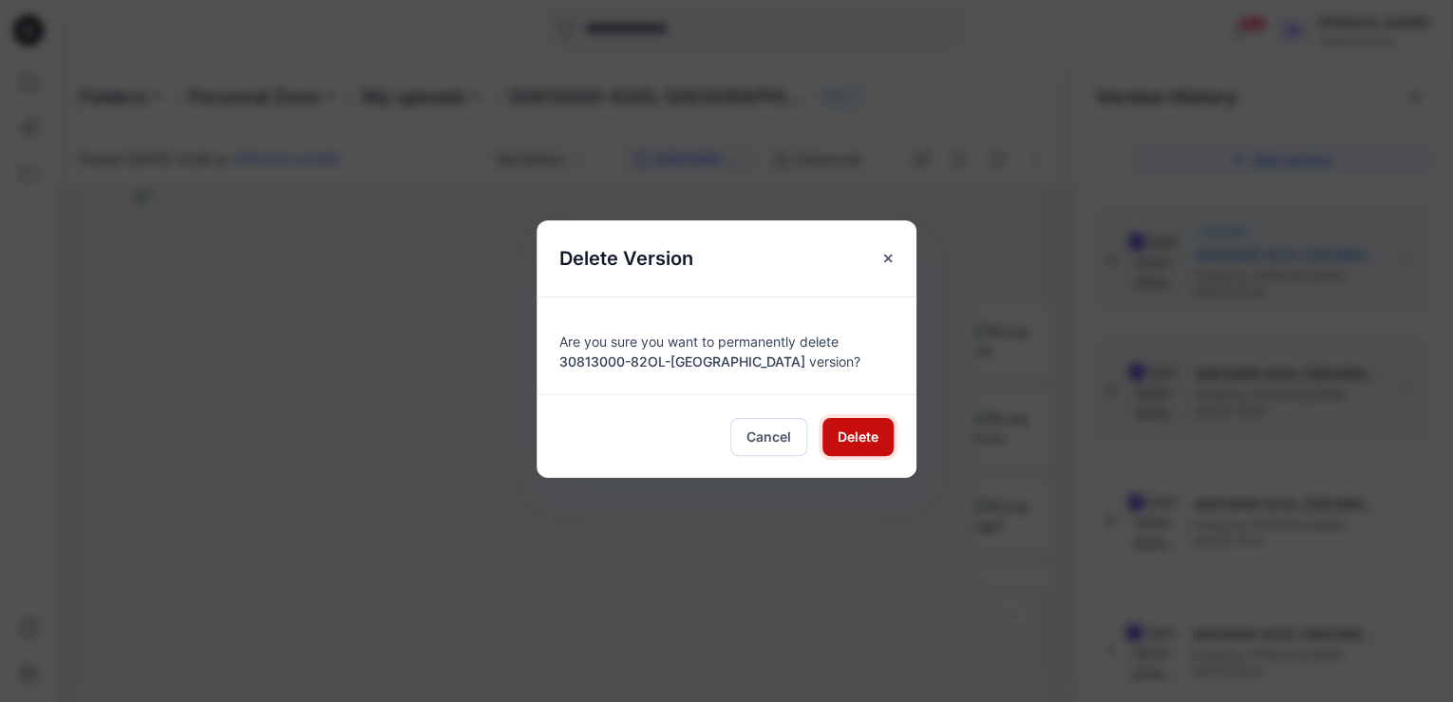
click at [843, 444] on span "Delete" at bounding box center [858, 436] width 41 height 20
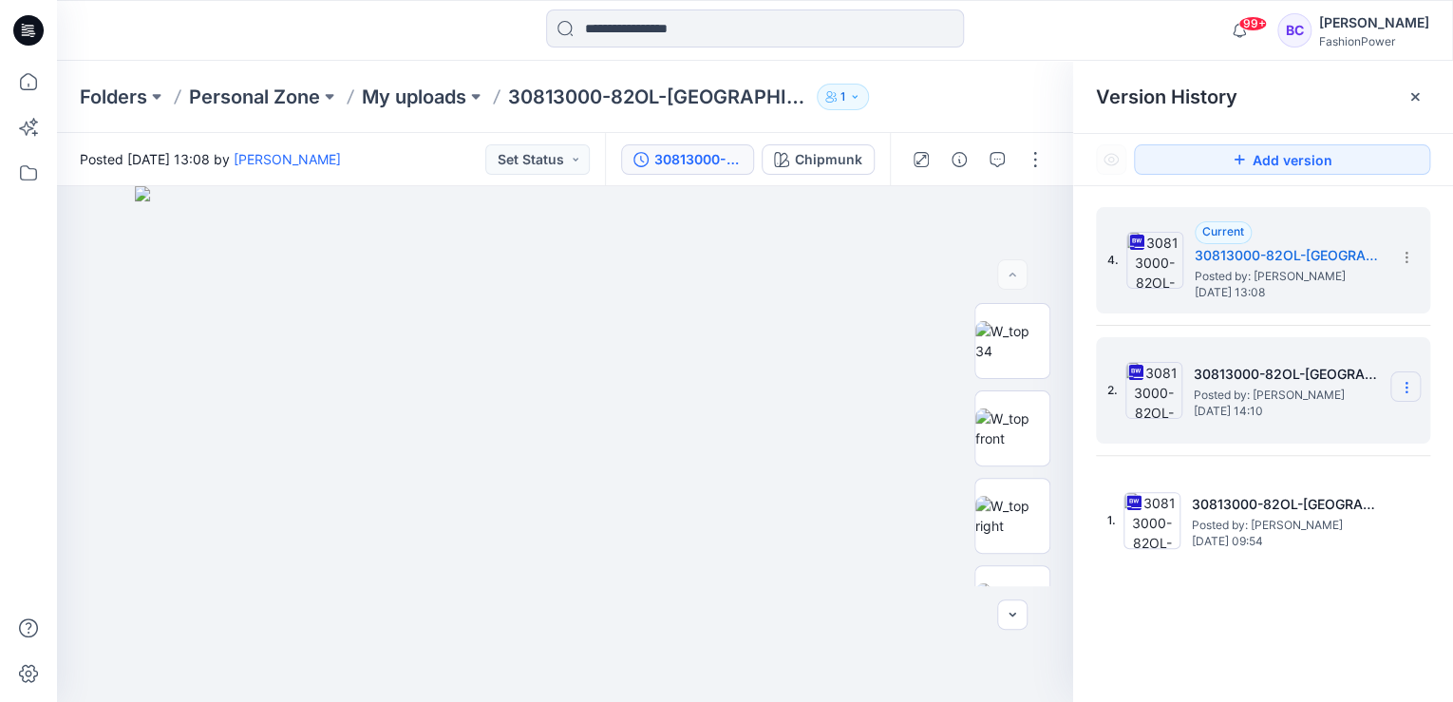
click at [1411, 377] on section at bounding box center [1405, 386] width 30 height 30
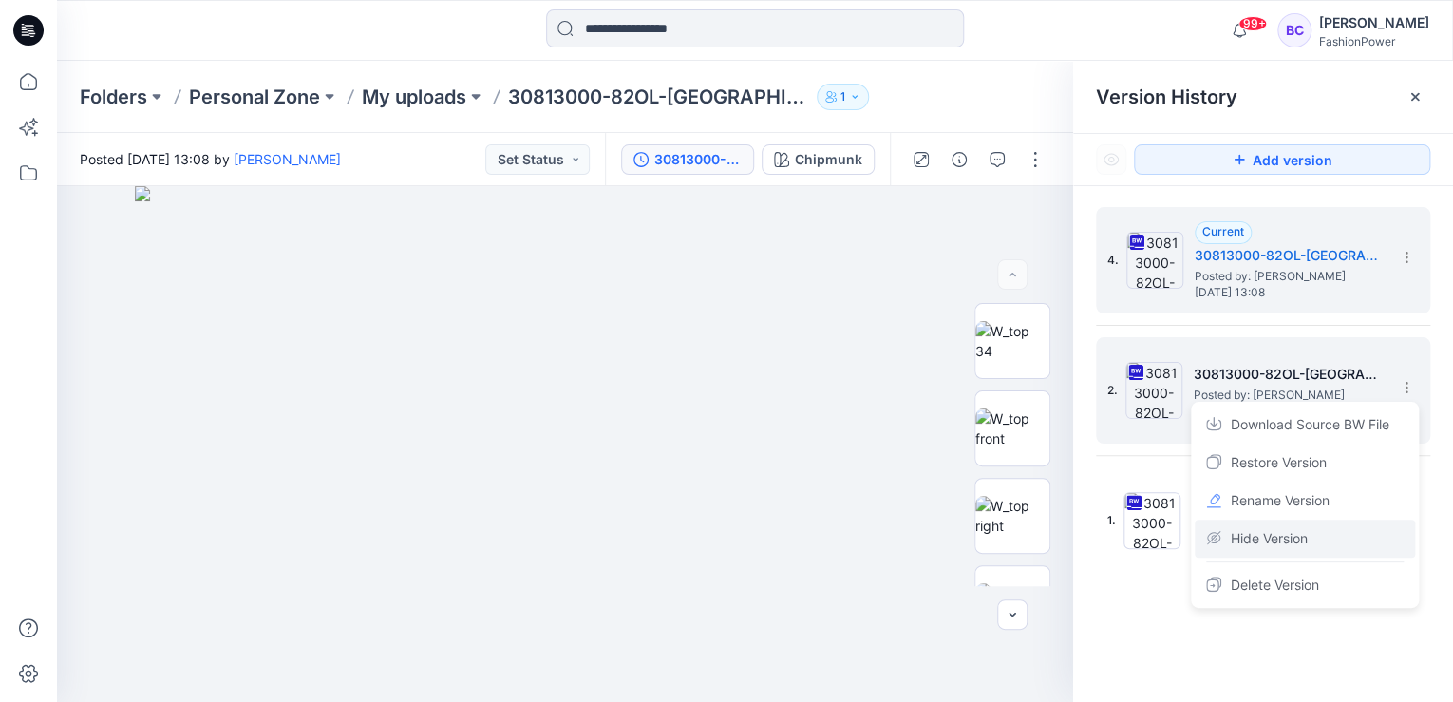
click at [1287, 539] on span "Hide Version" at bounding box center [1269, 538] width 77 height 23
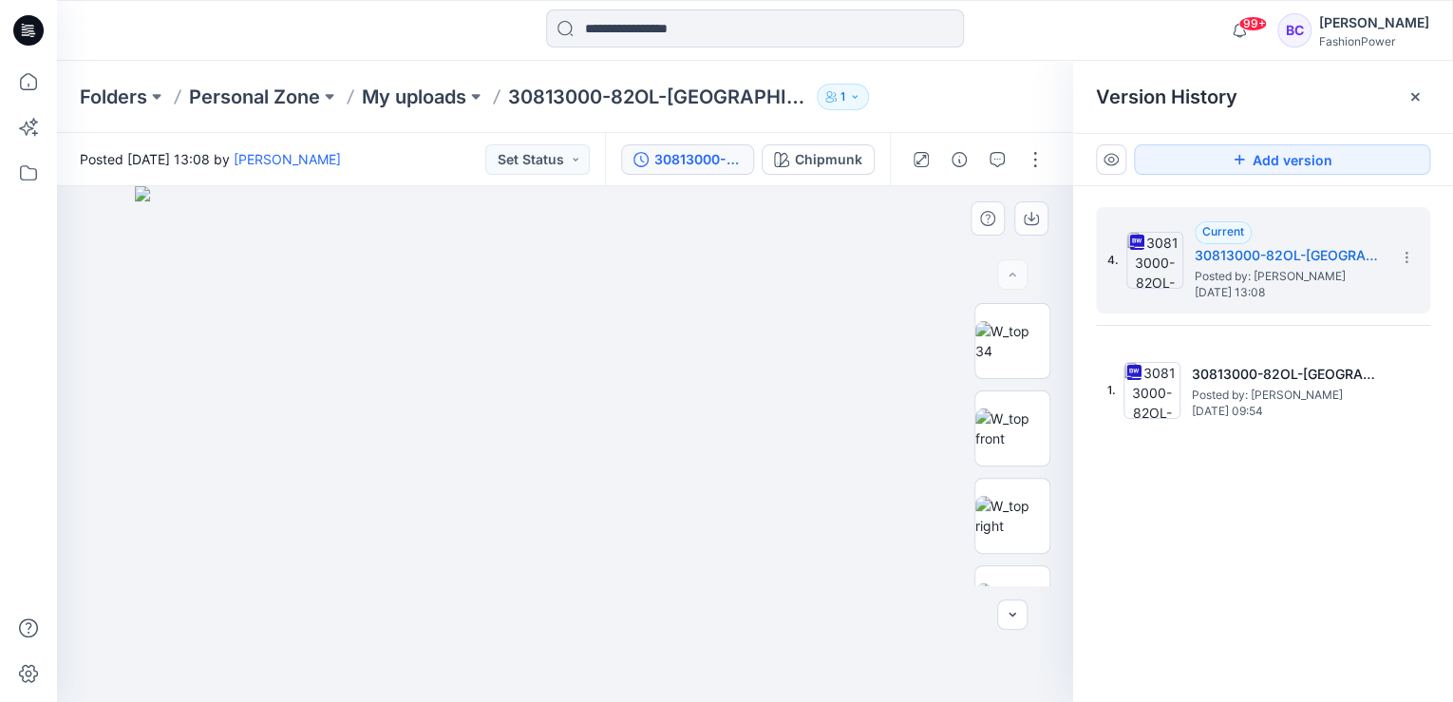
click at [612, 368] on img at bounding box center [565, 444] width 860 height 516
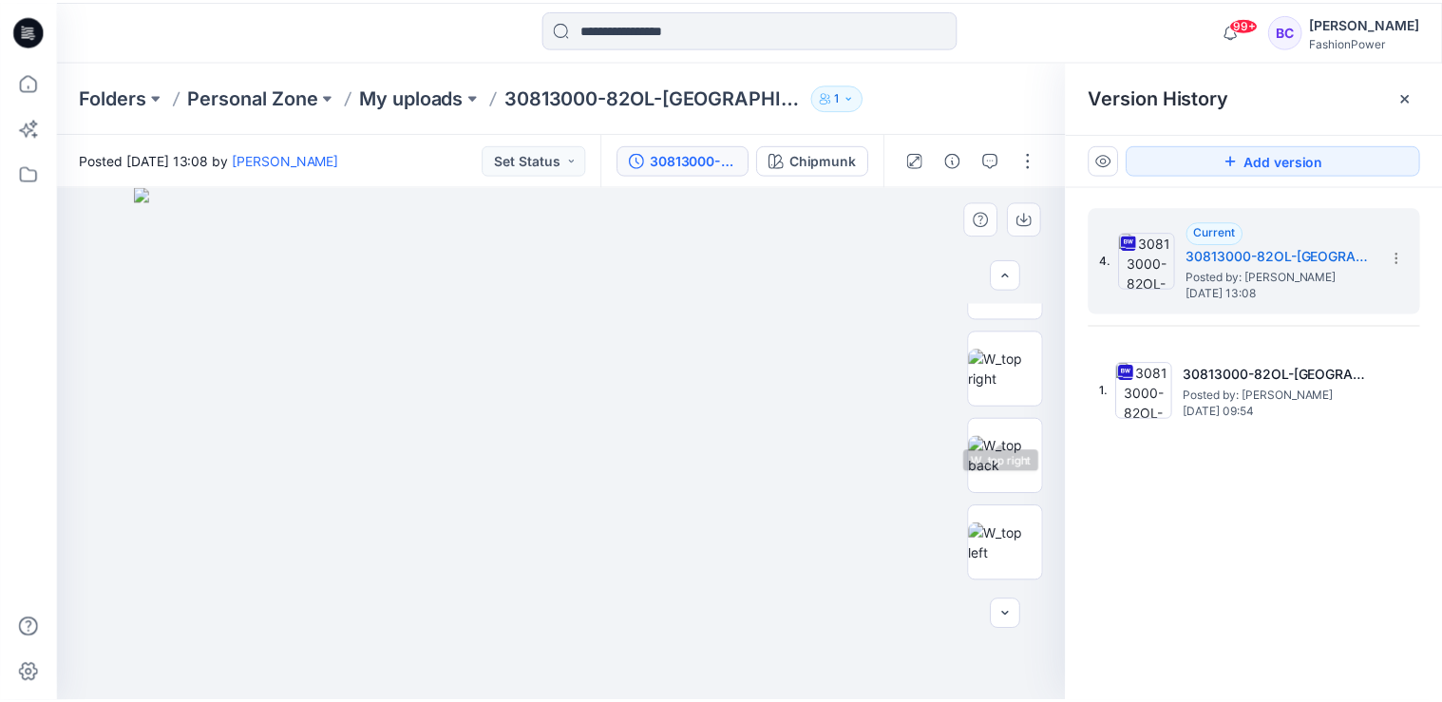
scroll to position [229, 0]
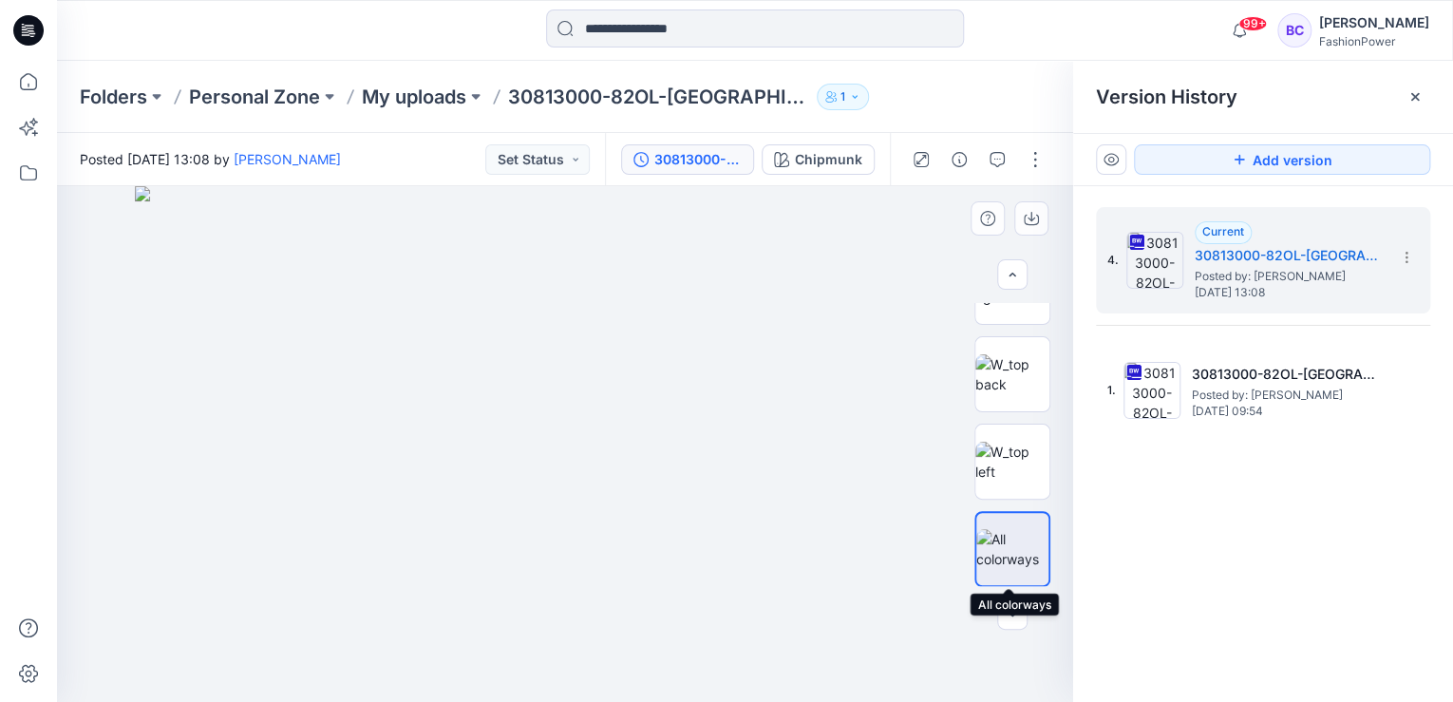
drag, startPoint x: 992, startPoint y: 536, endPoint x: 980, endPoint y: 533, distance: 11.7
click at [992, 536] on img at bounding box center [1012, 549] width 72 height 40
click at [638, 387] on img at bounding box center [565, 444] width 860 height 516
click at [405, 85] on p "My uploads" at bounding box center [414, 97] width 104 height 27
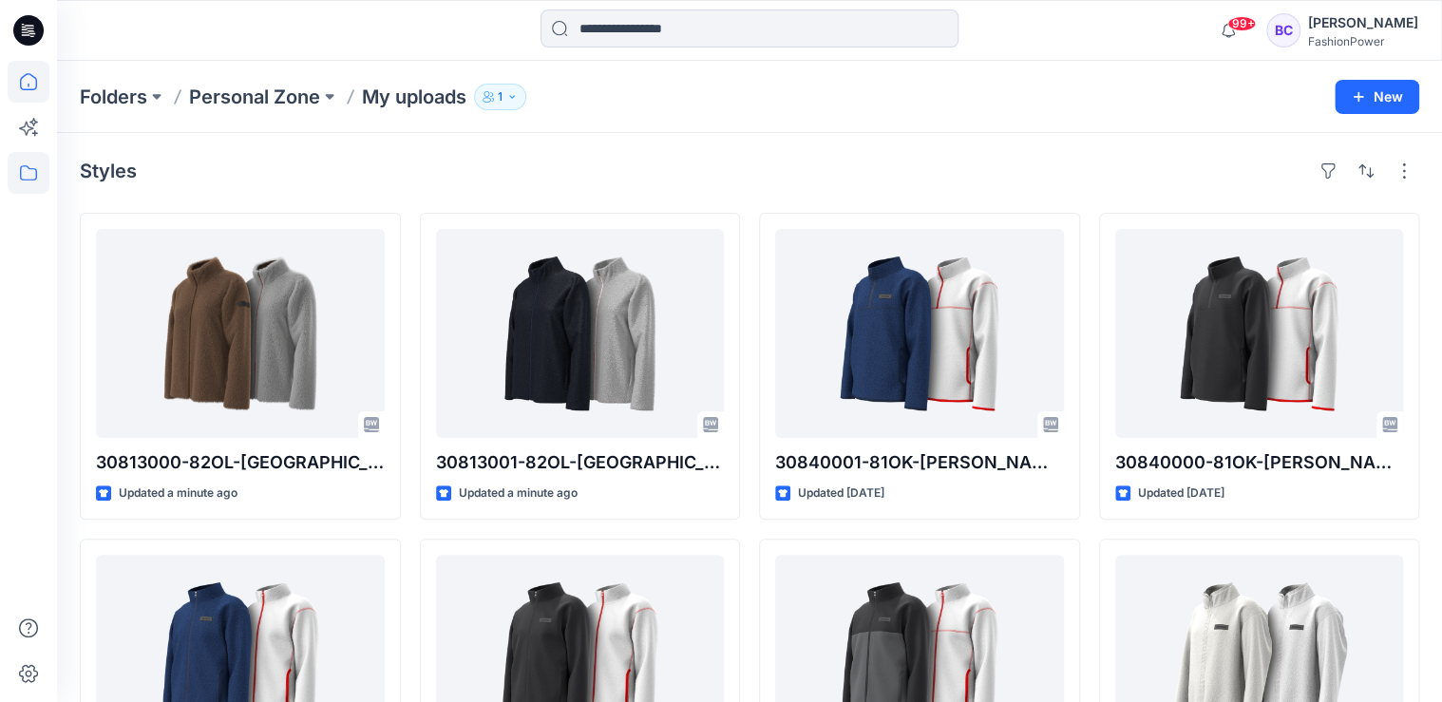
click at [28, 67] on icon at bounding box center [29, 82] width 42 height 42
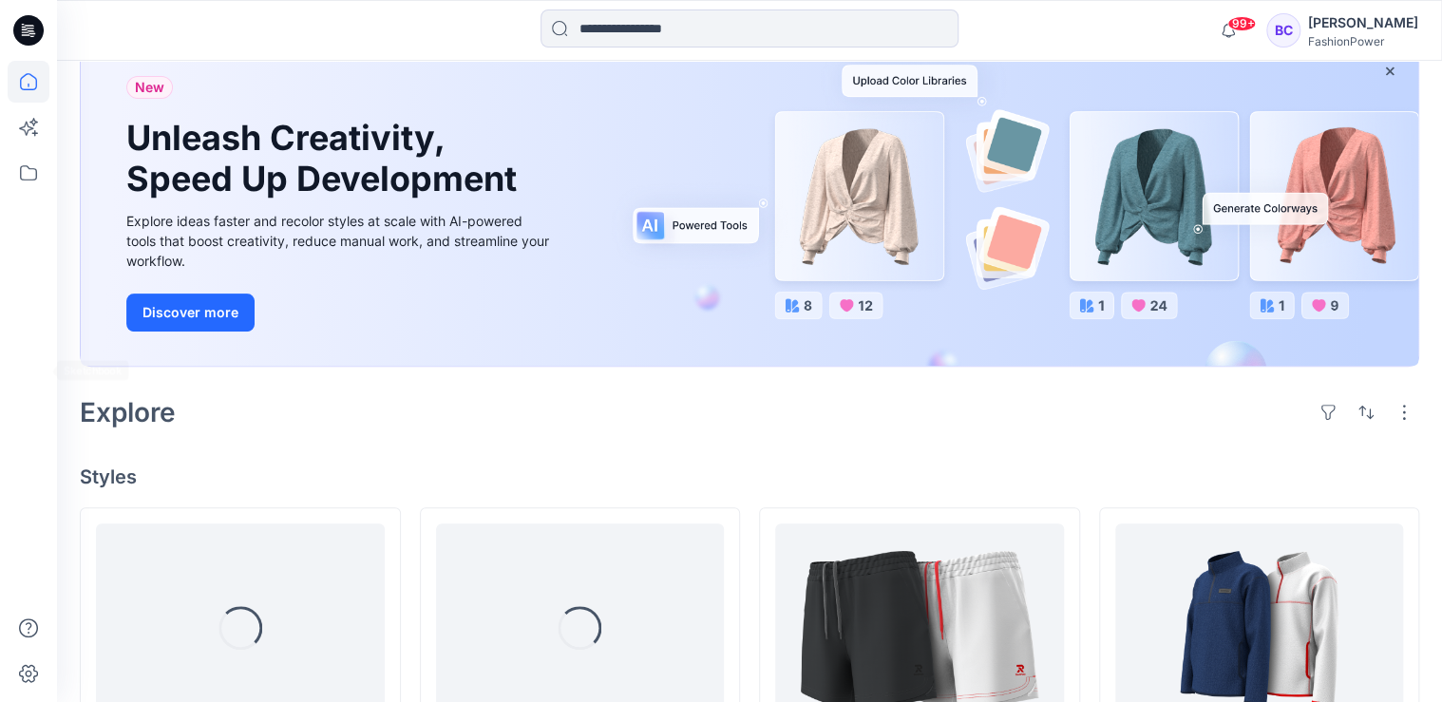
scroll to position [380, 0]
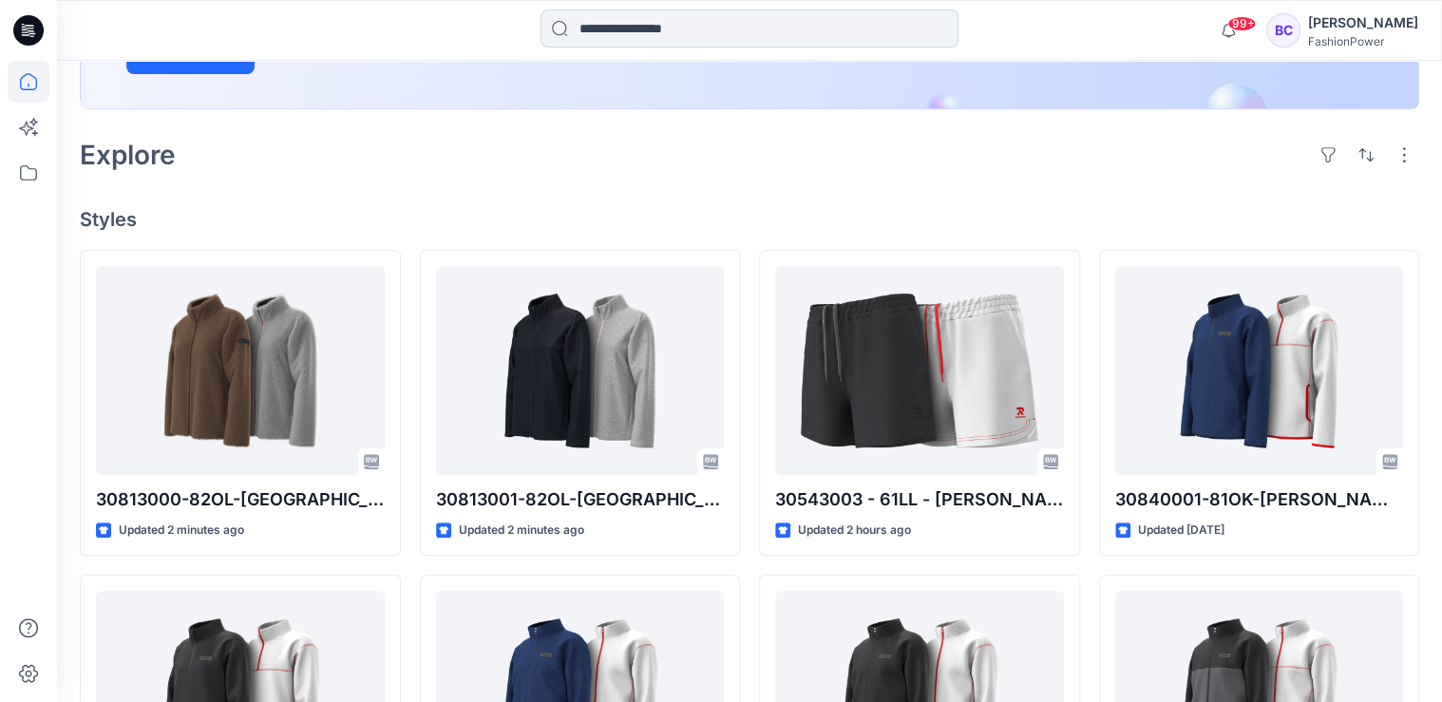
click at [652, 14] on input at bounding box center [749, 28] width 418 height 38
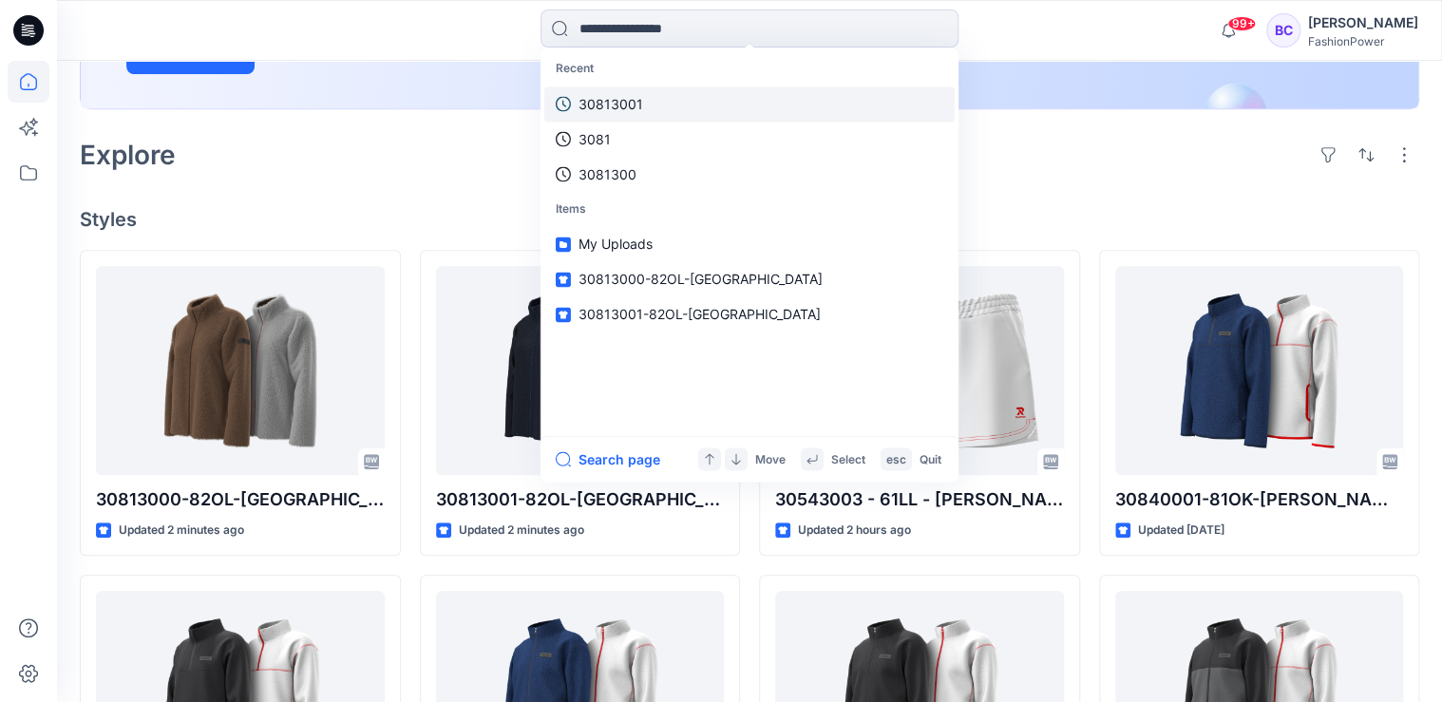
click at [645, 103] on link "30813001" at bounding box center [749, 103] width 410 height 35
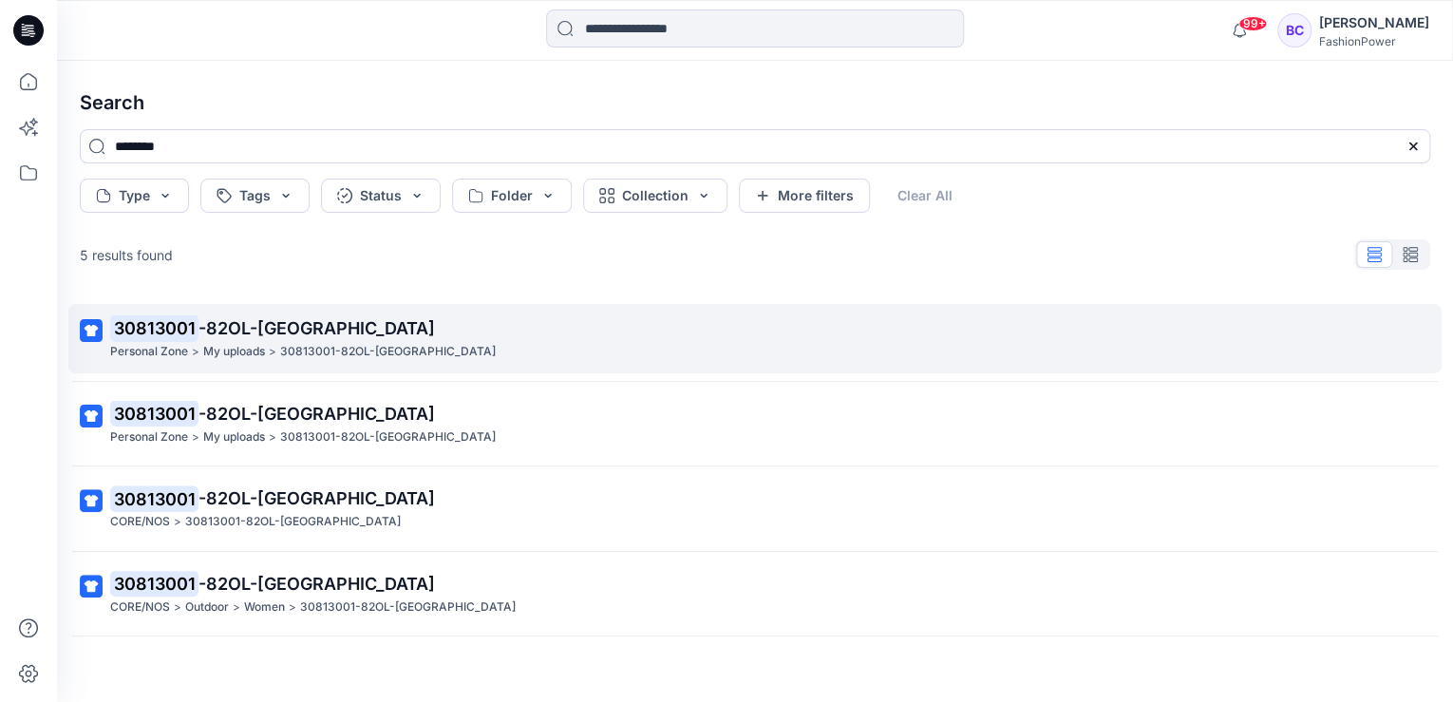
click at [165, 322] on mark "30813001" at bounding box center [154, 327] width 88 height 27
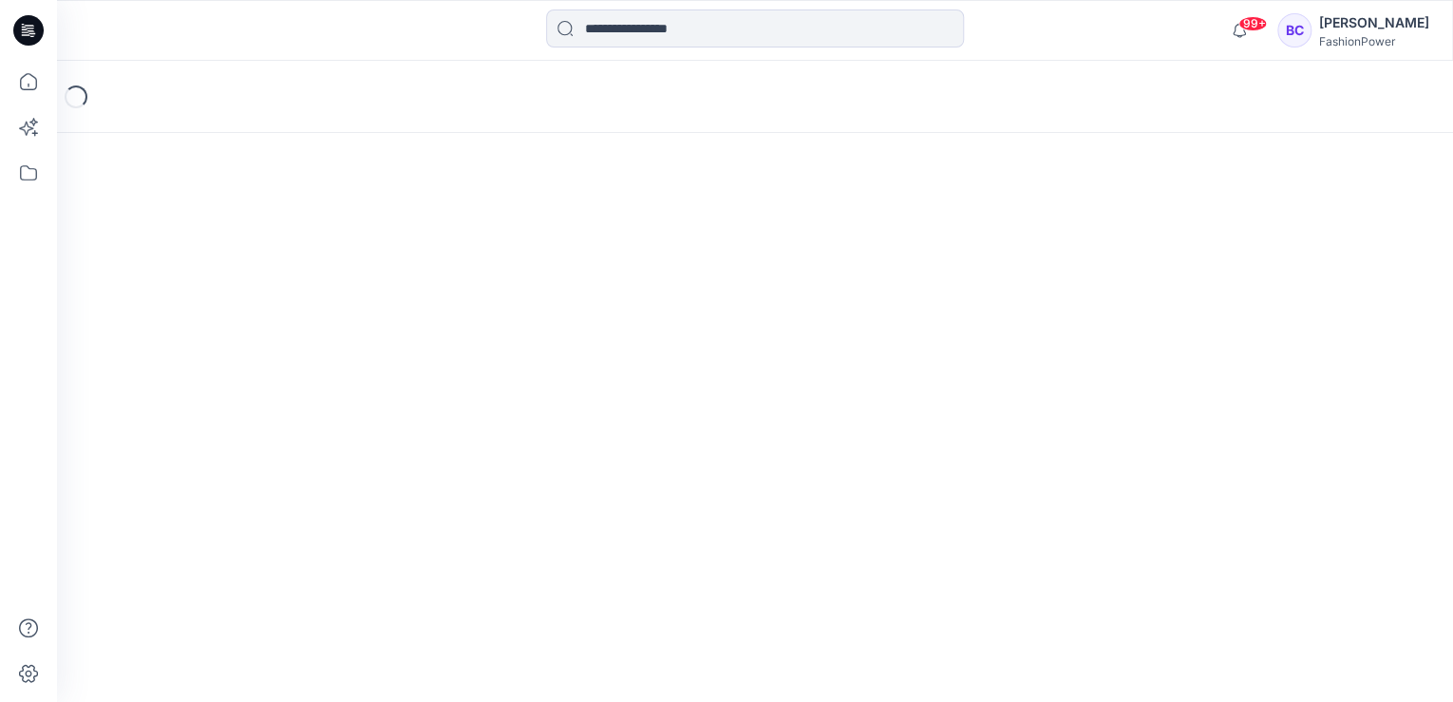
click at [165, 321] on div "Loading..." at bounding box center [755, 381] width 1396 height 641
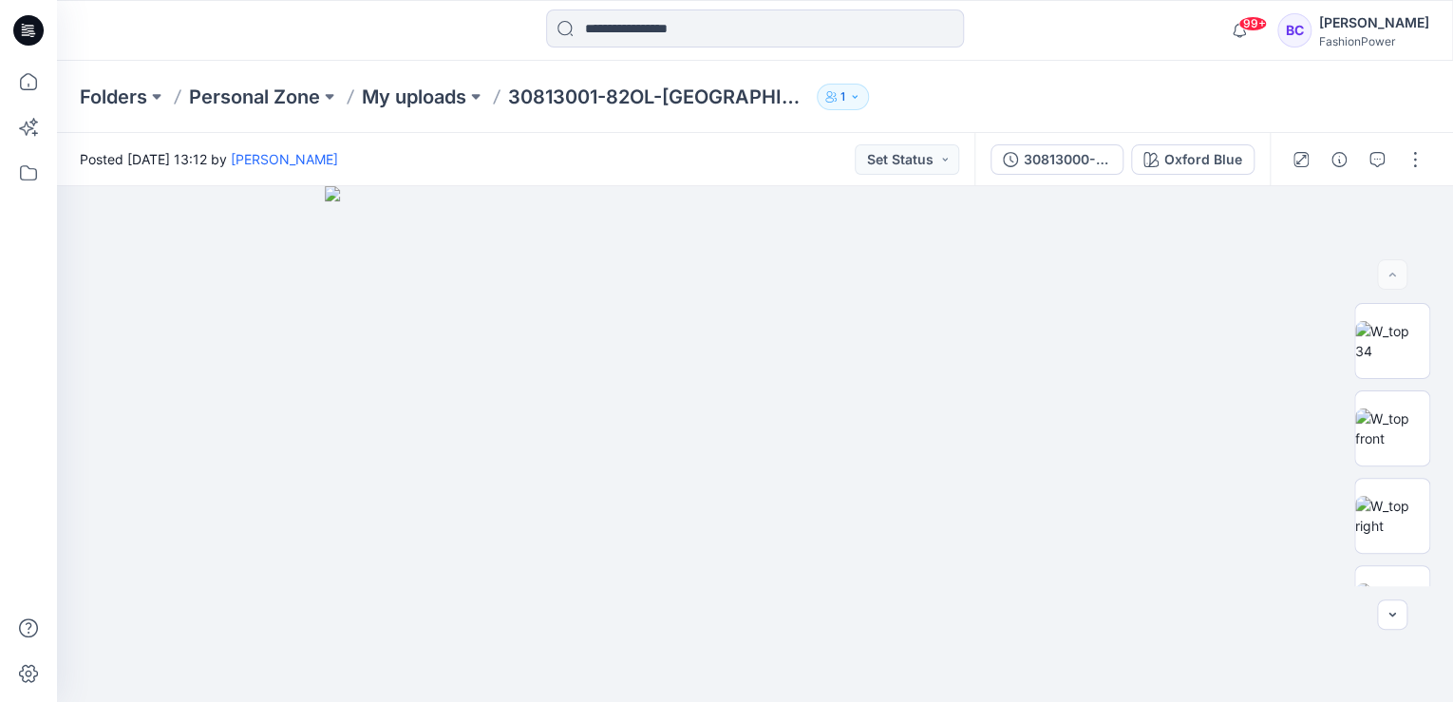
click at [519, 91] on p "30813001-82OL-[GEOGRAPHIC_DATA]" at bounding box center [658, 97] width 301 height 27
click at [518, 91] on p "30813001-82OL-[GEOGRAPHIC_DATA]" at bounding box center [658, 97] width 301 height 27
copy p "30813001"
click at [662, 29] on input at bounding box center [755, 28] width 418 height 38
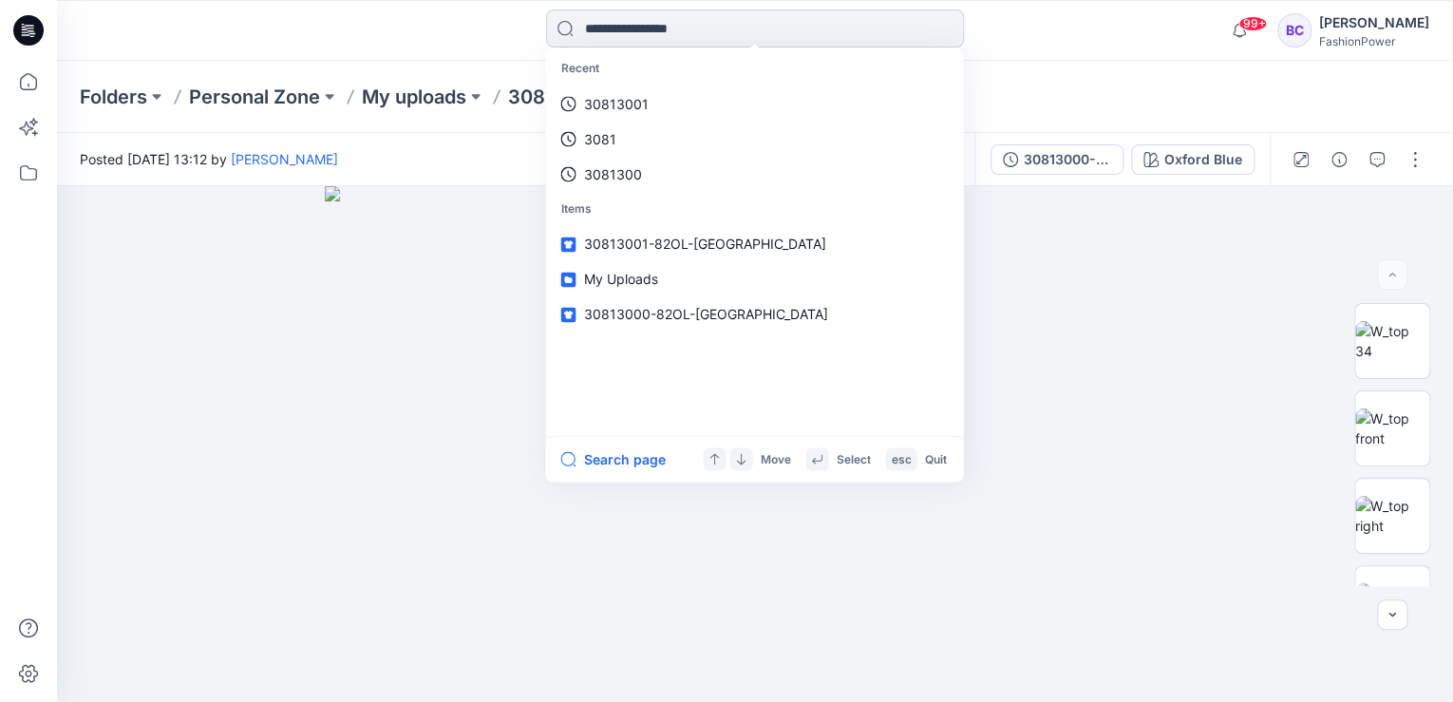
paste input "********"
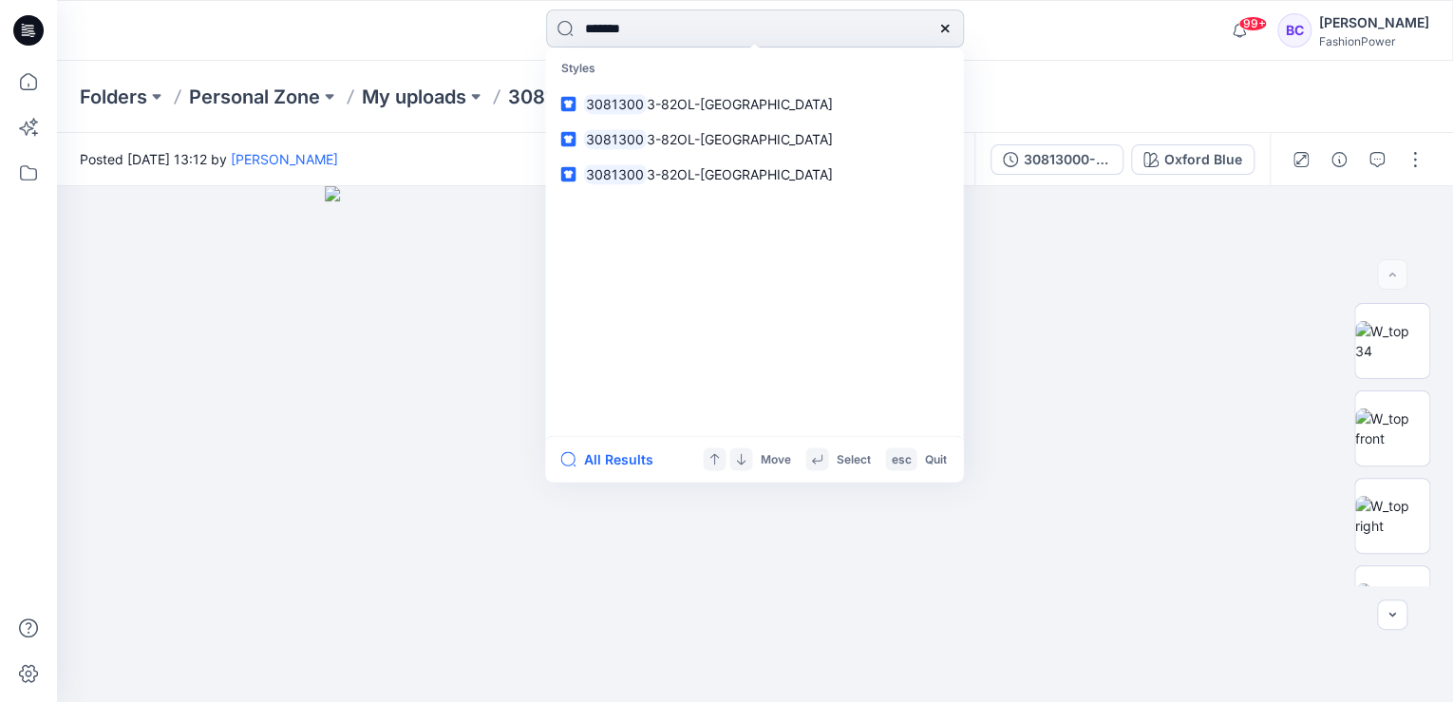
type input "********"
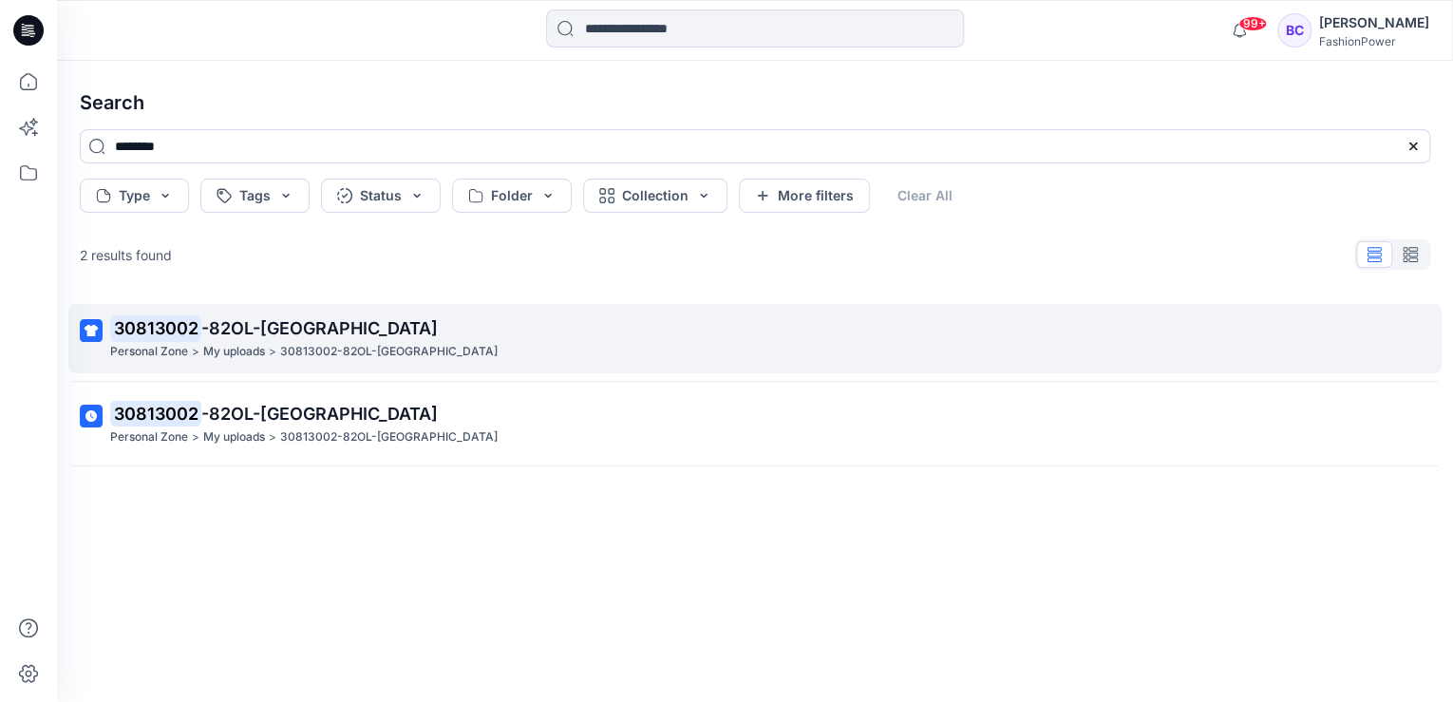
click at [460, 334] on p "30813002 -82OL-[GEOGRAPHIC_DATA]" at bounding box center [753, 328] width 1286 height 27
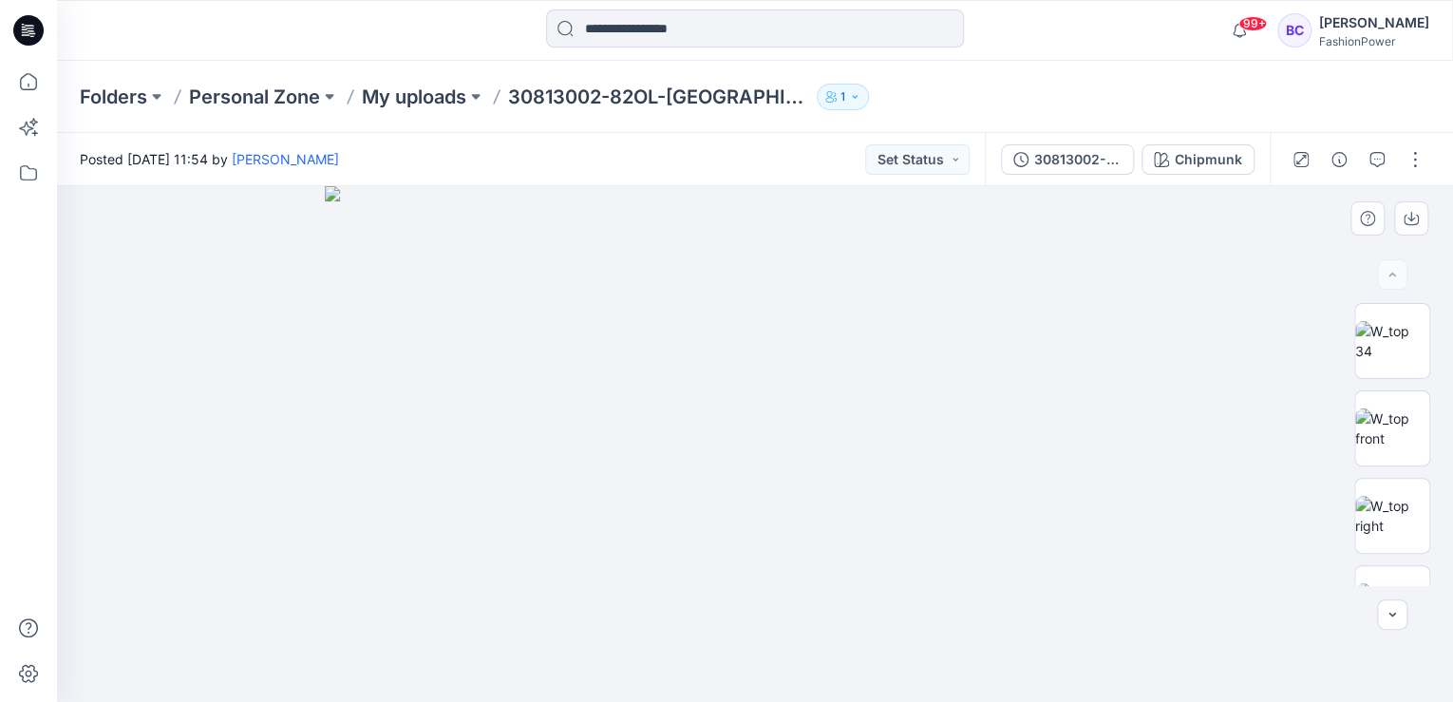
click at [756, 340] on img at bounding box center [755, 444] width 860 height 516
click at [1057, 165] on div "30813002-82OL-[GEOGRAPHIC_DATA]" at bounding box center [1077, 159] width 87 height 21
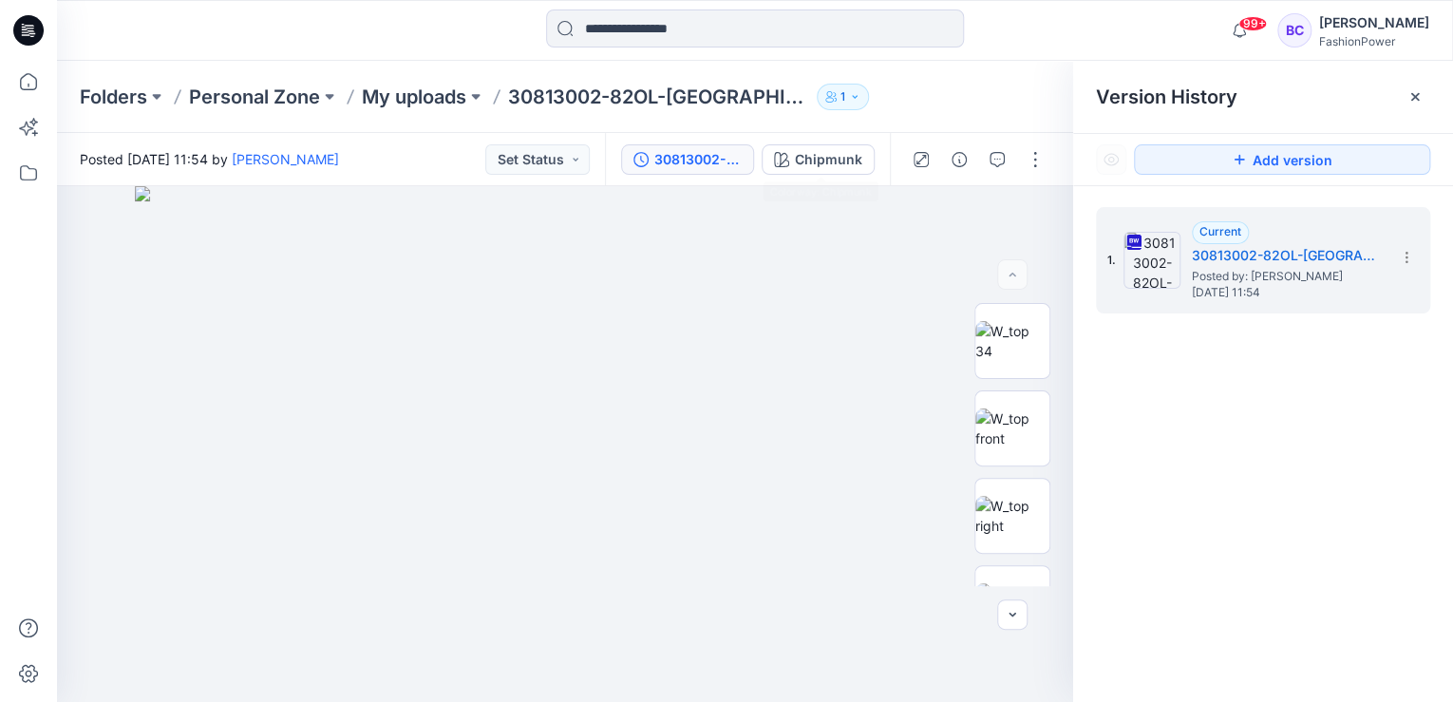
click at [839, 175] on div "30813002-82OL-[PERSON_NAME]" at bounding box center [747, 159] width 285 height 53
click at [1394, 258] on section at bounding box center [1405, 256] width 30 height 30
click at [1371, 288] on span "Download Source BW File" at bounding box center [1310, 294] width 159 height 23
click at [969, 12] on div at bounding box center [755, 30] width 698 height 42
